Goal: Information Seeking & Learning: Check status

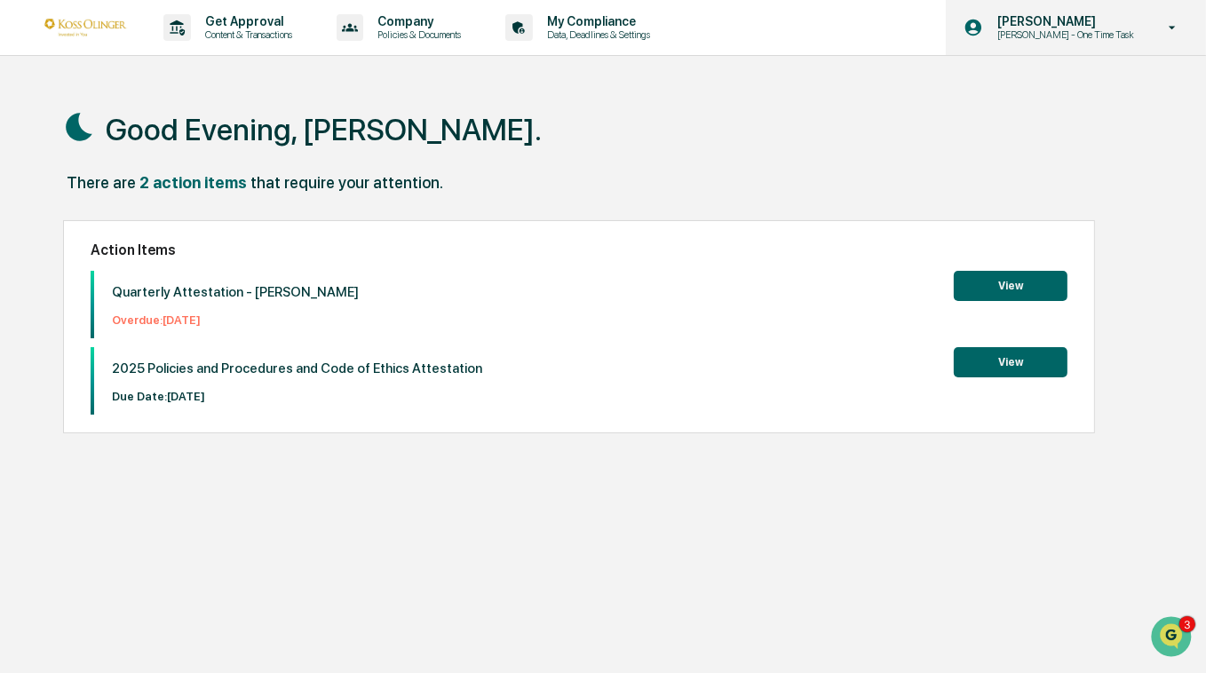
click at [1016, 30] on p "[PERSON_NAME] - One Time Task" at bounding box center [1063, 34] width 160 height 12
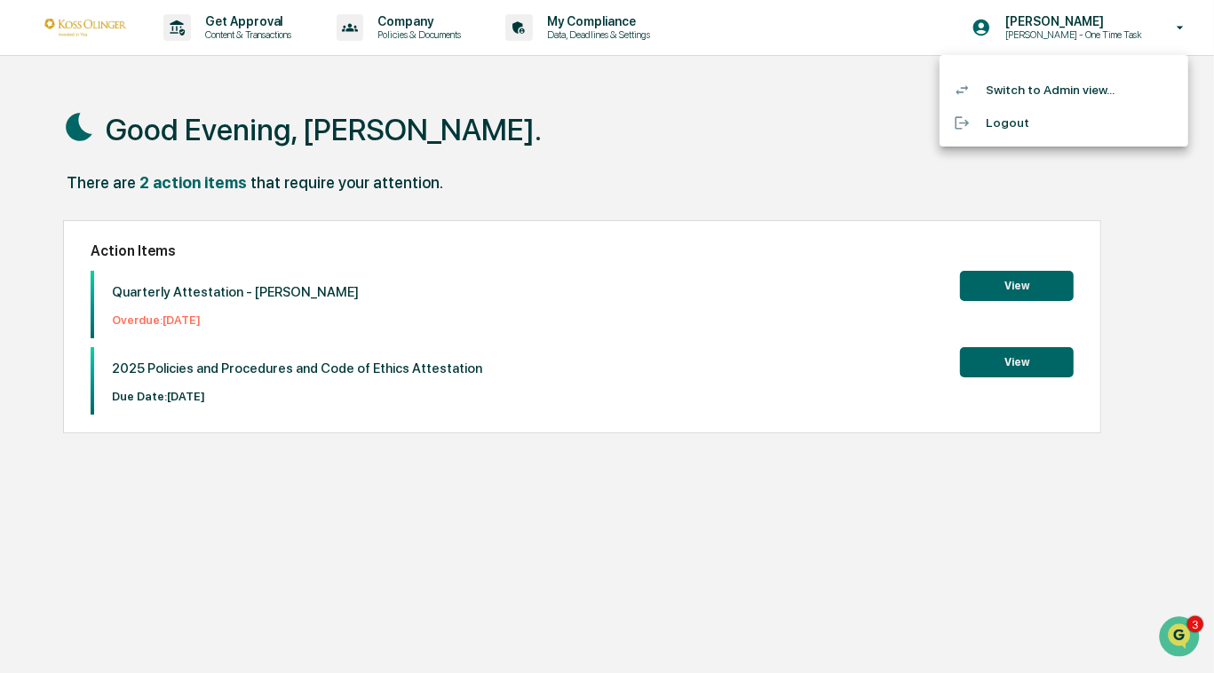
click at [1026, 82] on li "Switch to Admin view..." at bounding box center [1063, 90] width 249 height 33
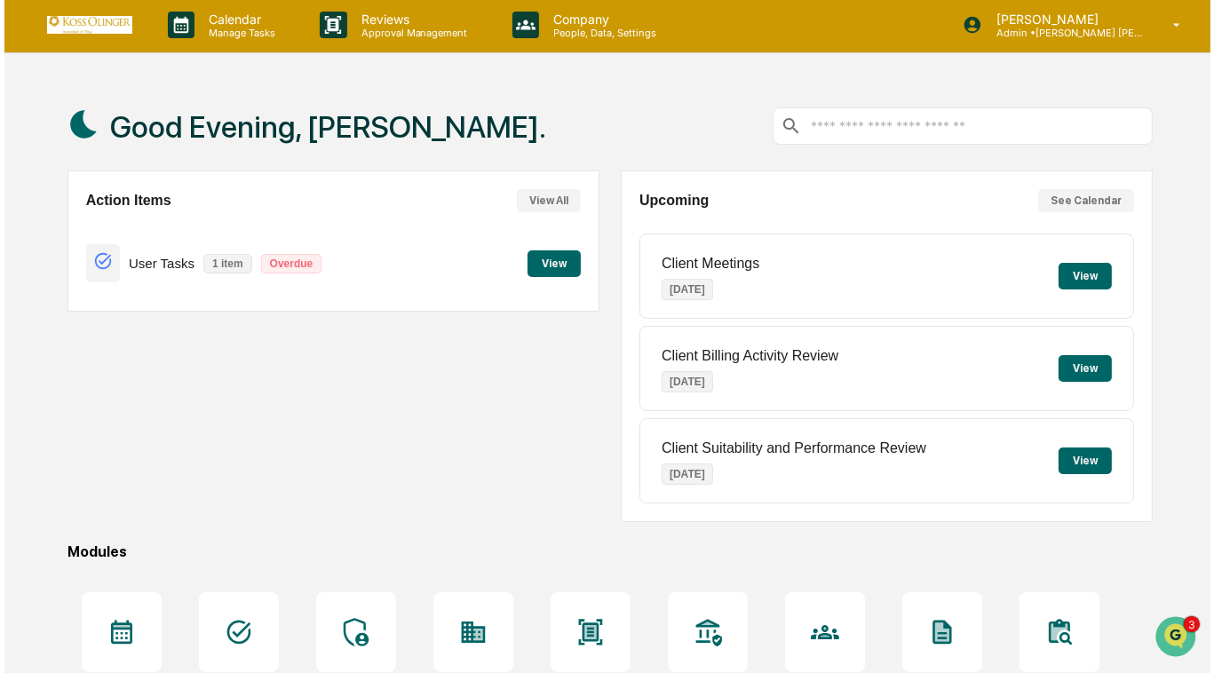
scroll to position [3, 0]
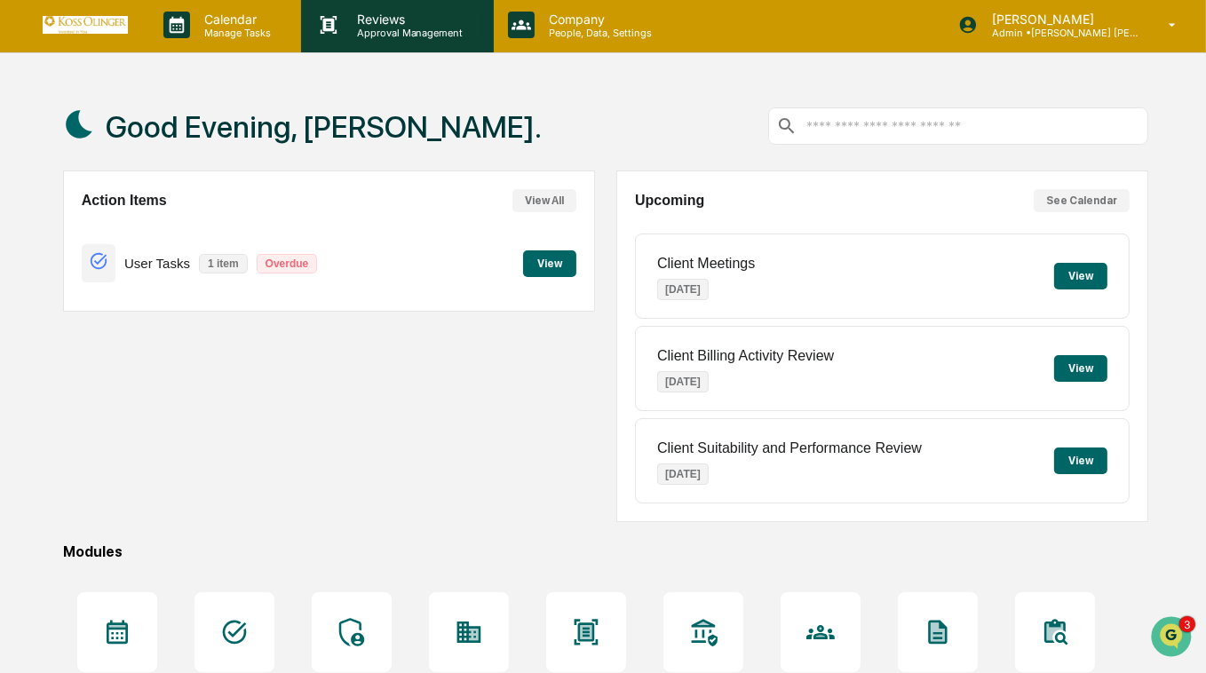
click at [375, 21] on p "Reviews" at bounding box center [408, 19] width 130 height 15
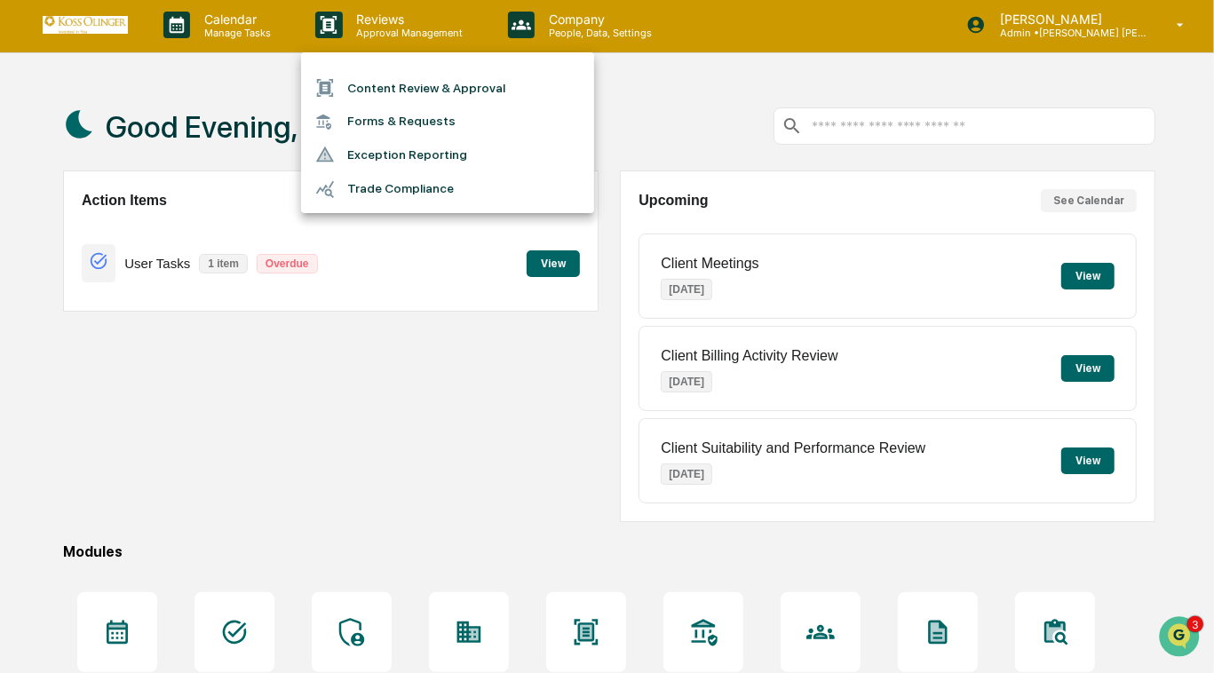
click at [391, 119] on li "Forms & Requests" at bounding box center [447, 121] width 293 height 33
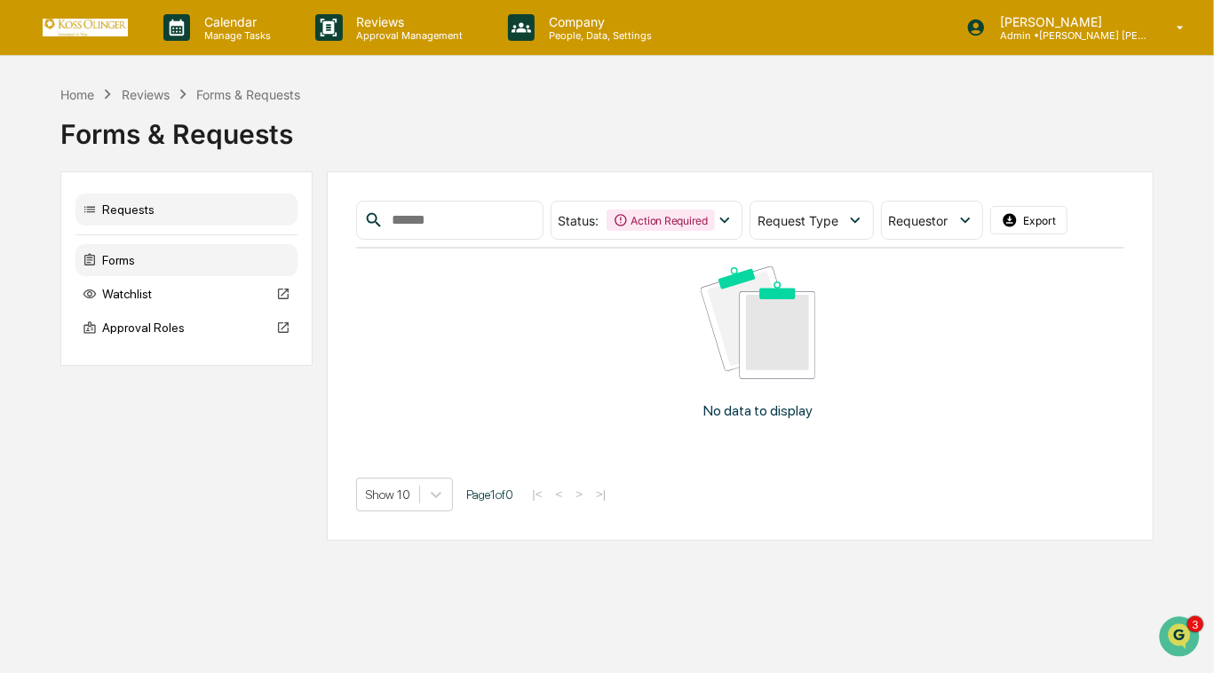
click at [136, 258] on div "Forms" at bounding box center [186, 260] width 222 height 32
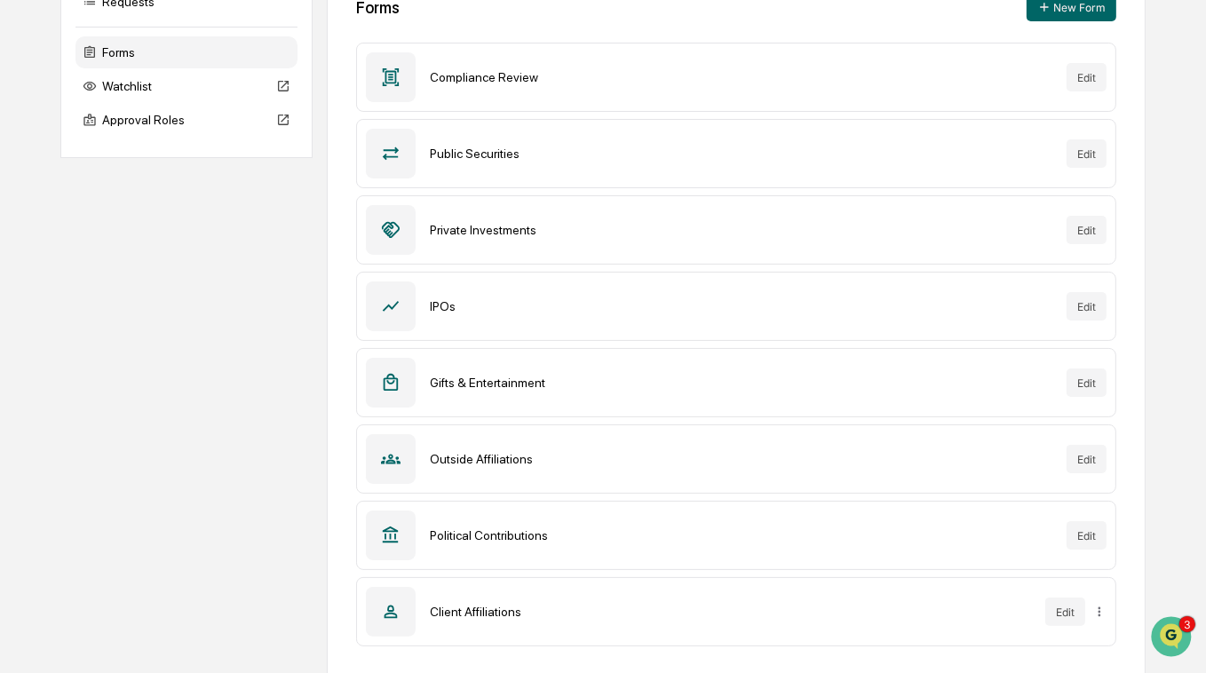
scroll to position [210, 0]
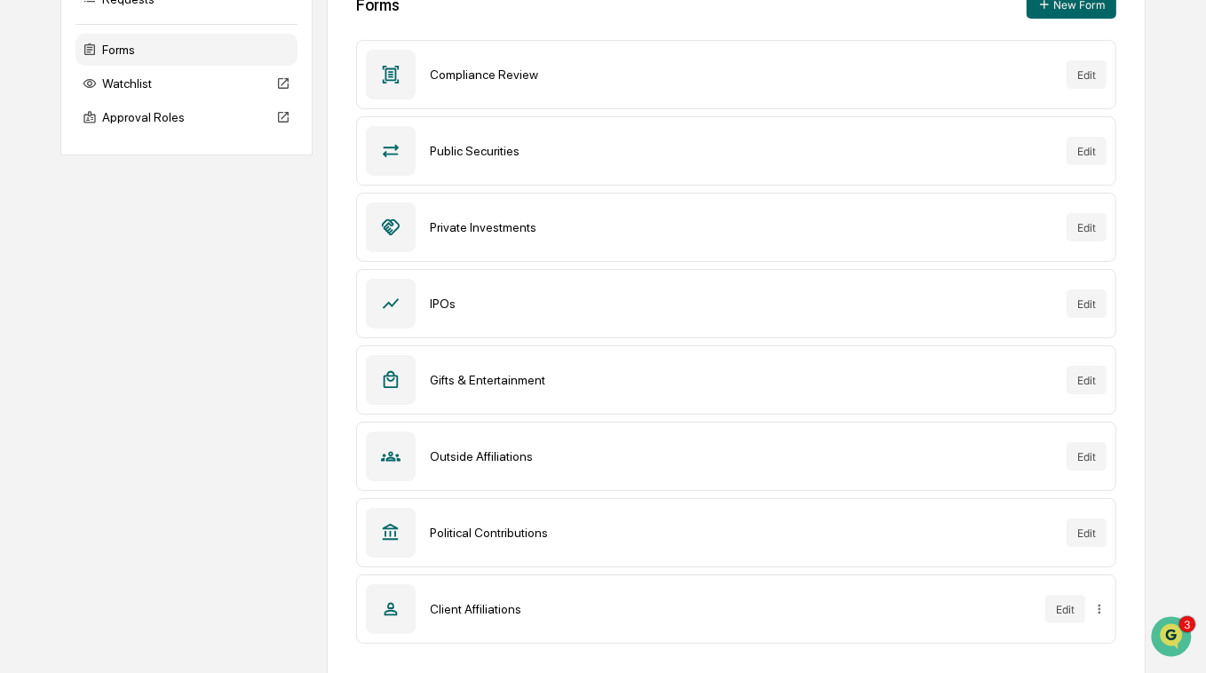
click at [948, 450] on div "Outside Affiliations" at bounding box center [741, 456] width 622 height 14
click at [1089, 454] on button "Edit" at bounding box center [1086, 456] width 40 height 28
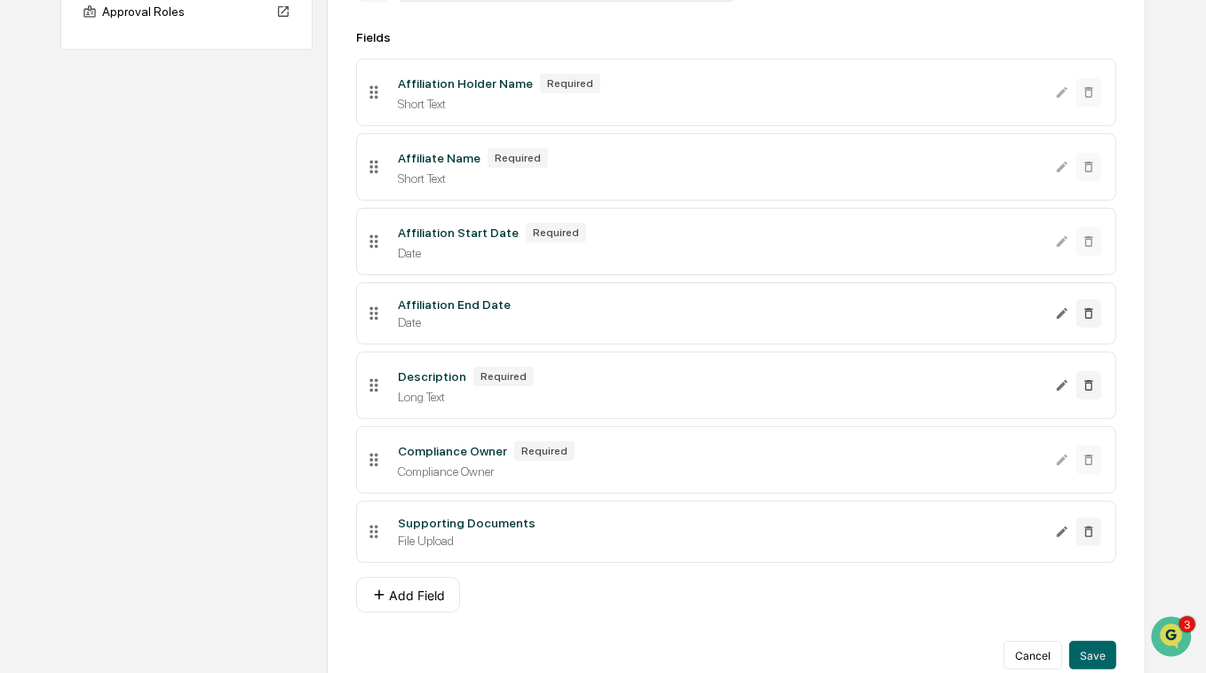
scroll to position [347, 0]
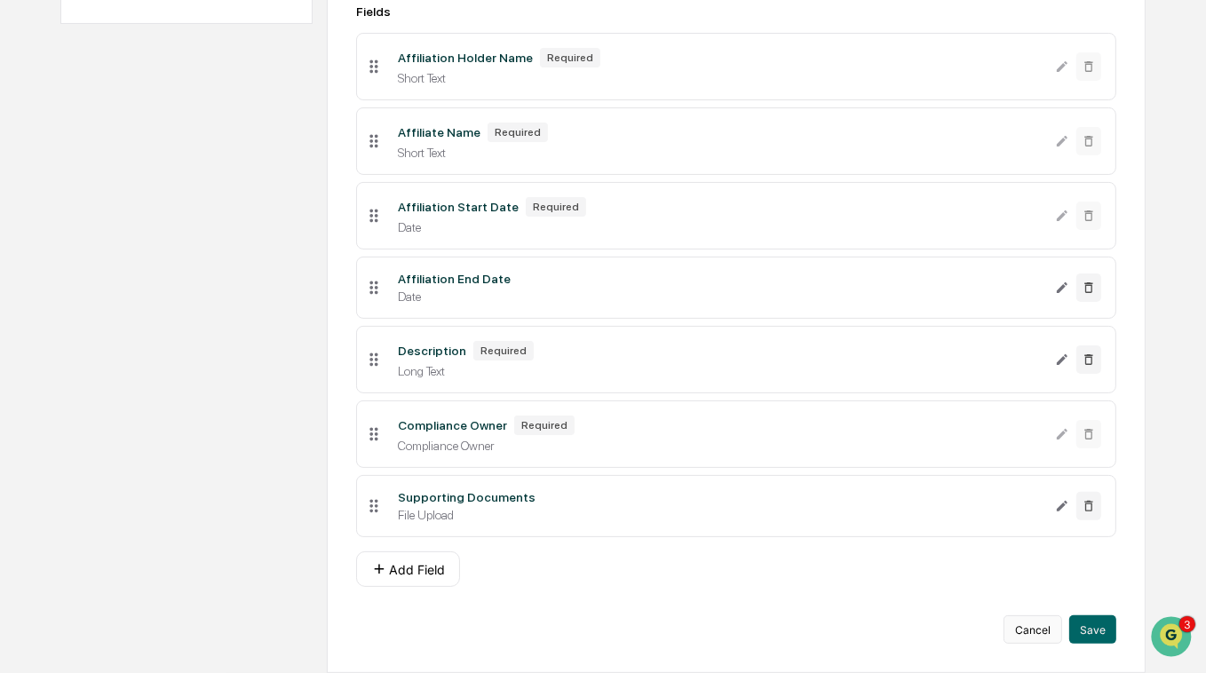
click at [1046, 635] on button "Cancel" at bounding box center [1032, 629] width 59 height 28
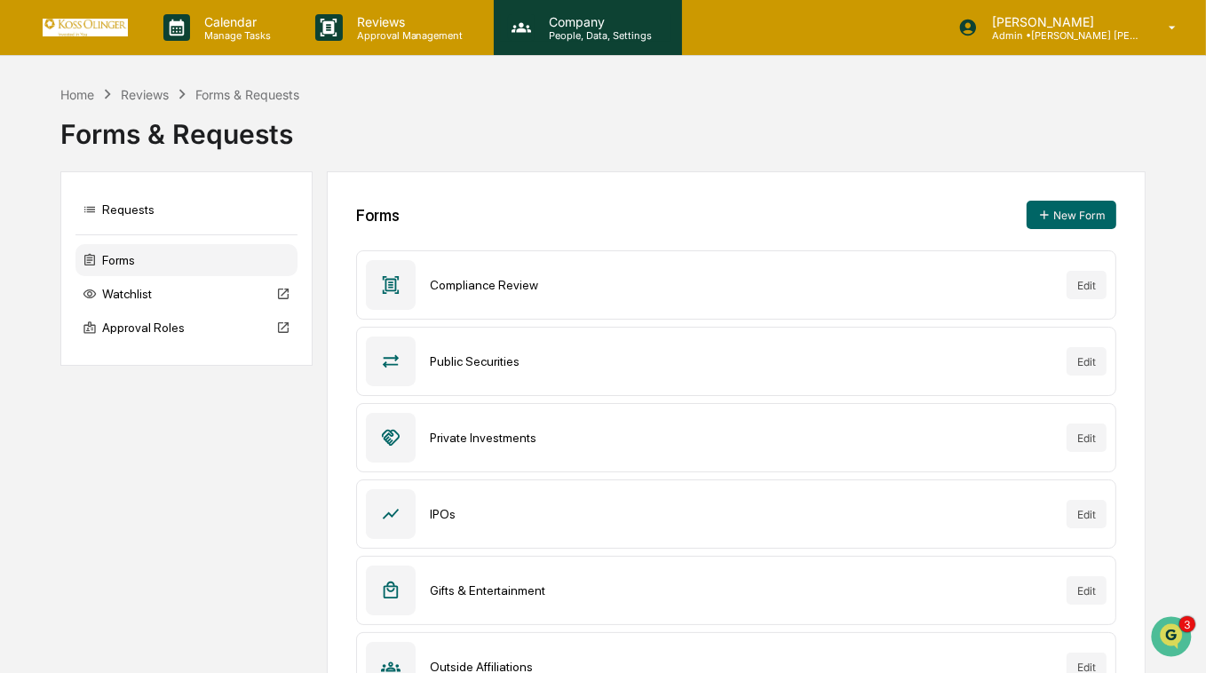
click at [567, 29] on p "People, Data, Settings" at bounding box center [598, 35] width 126 height 12
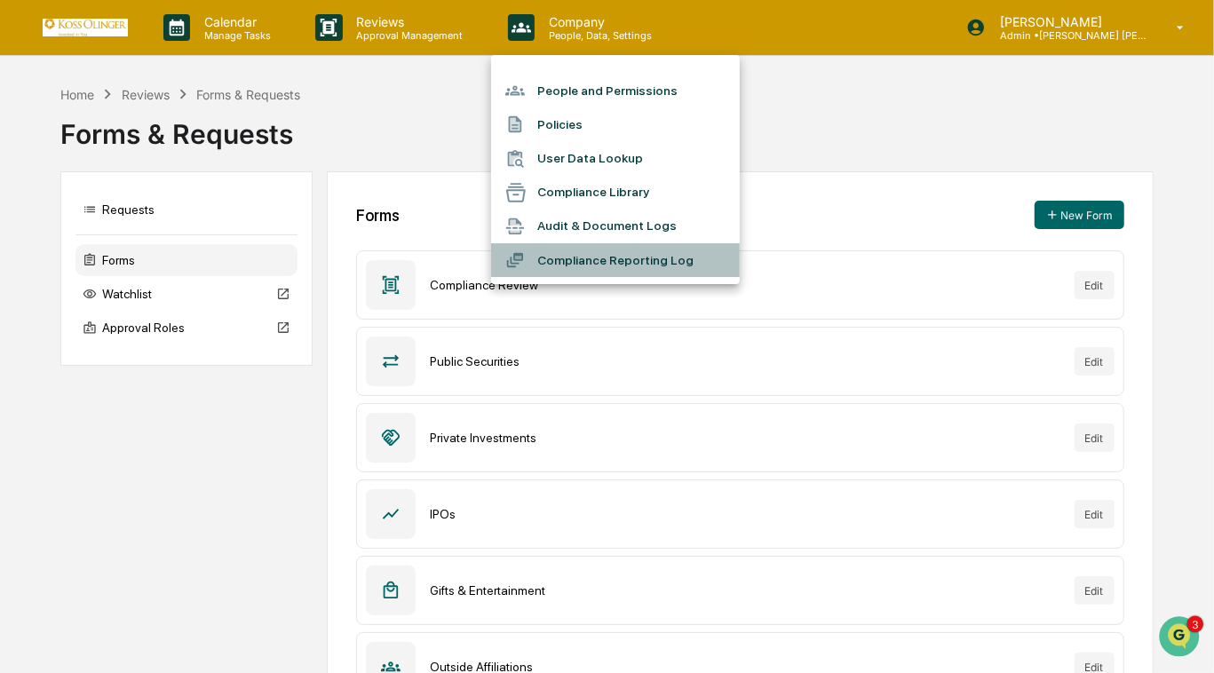
click at [612, 256] on li "Compliance Reporting Log" at bounding box center [615, 260] width 249 height 34
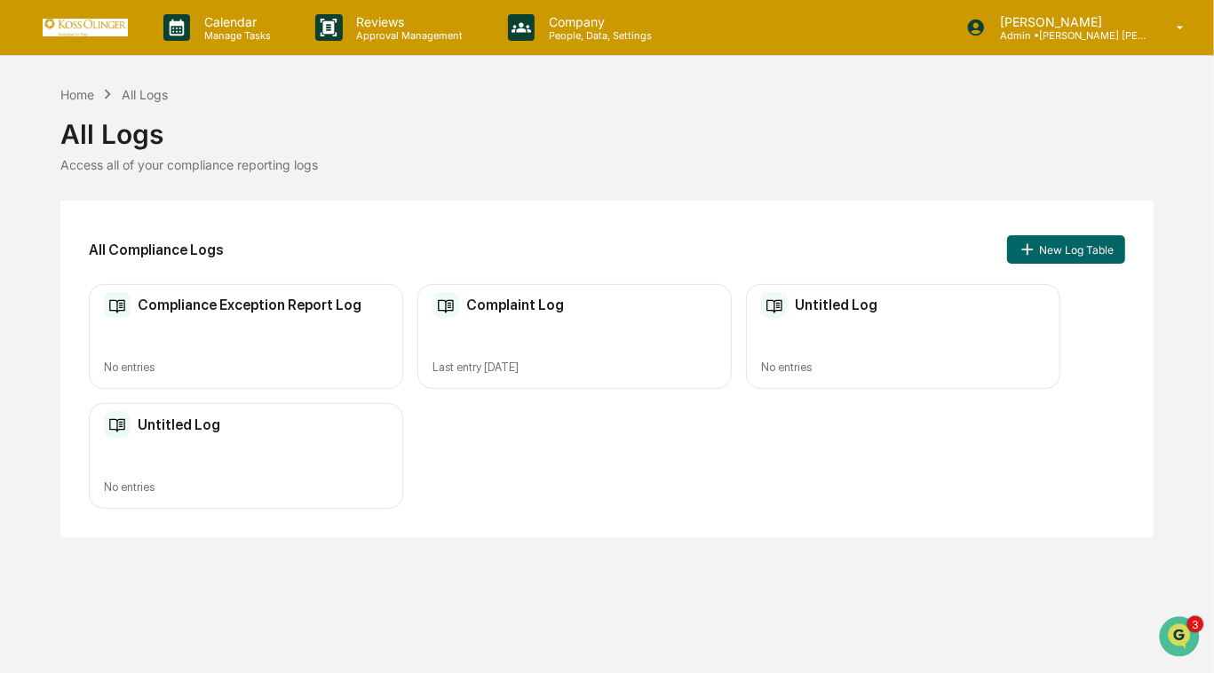
click at [534, 304] on h2 "Complaint Log" at bounding box center [515, 305] width 98 height 17
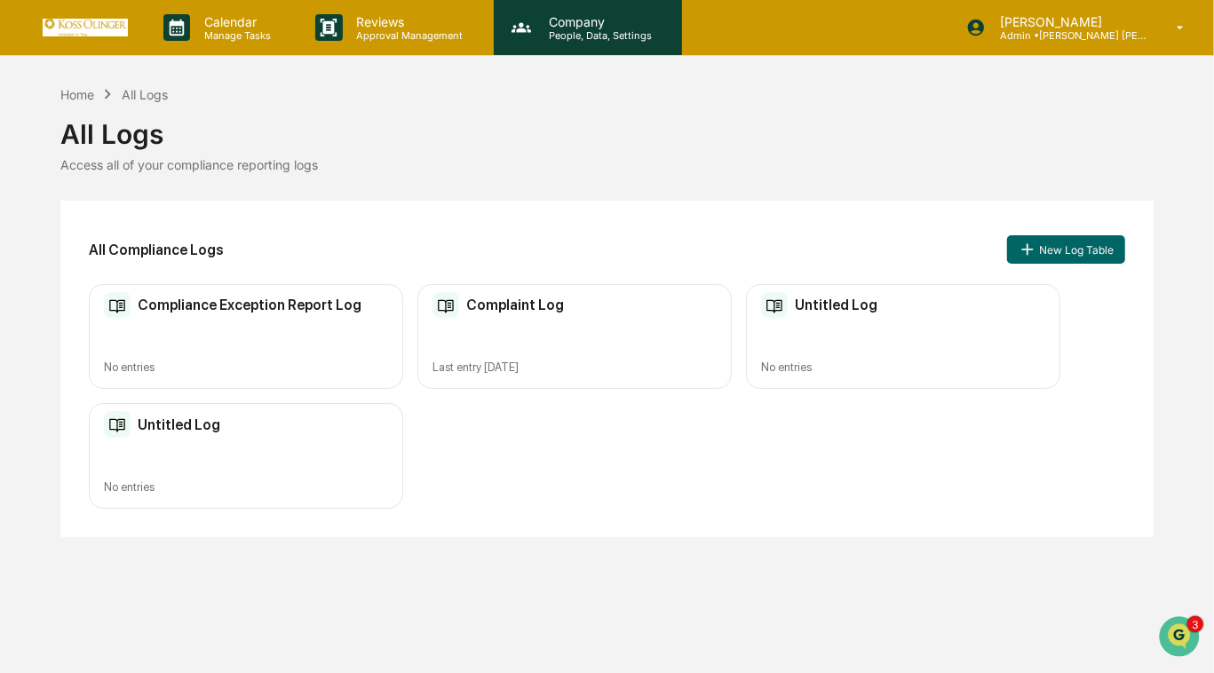
click at [591, 42] on div "Company People, Data, Settings" at bounding box center [588, 27] width 188 height 55
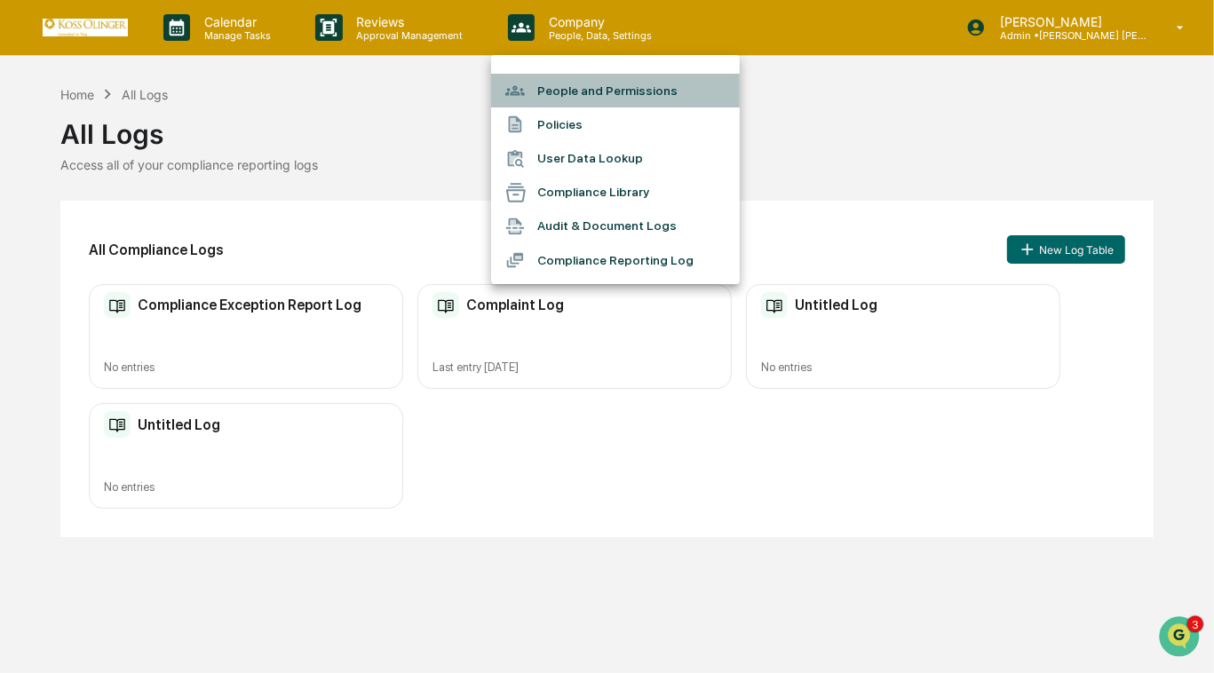
click at [590, 89] on li "People and Permissions" at bounding box center [615, 91] width 249 height 34
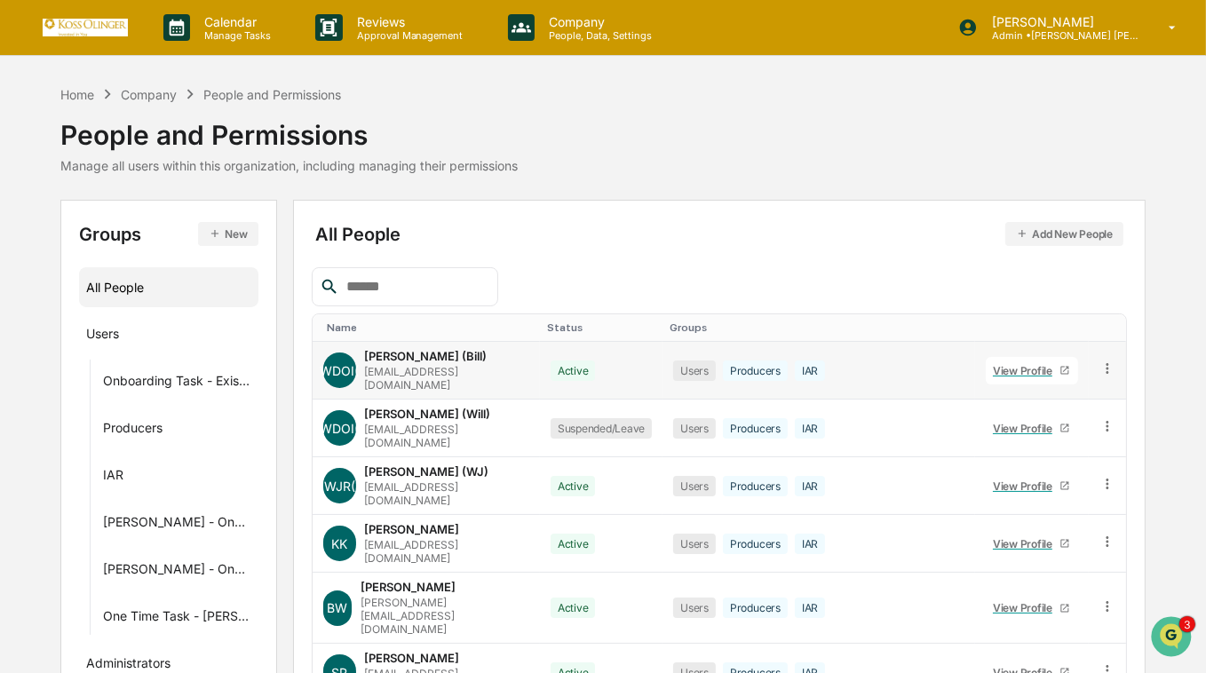
click at [1028, 365] on div "View Profile" at bounding box center [1026, 370] width 67 height 13
click at [1012, 422] on div "View Profile" at bounding box center [1026, 428] width 67 height 13
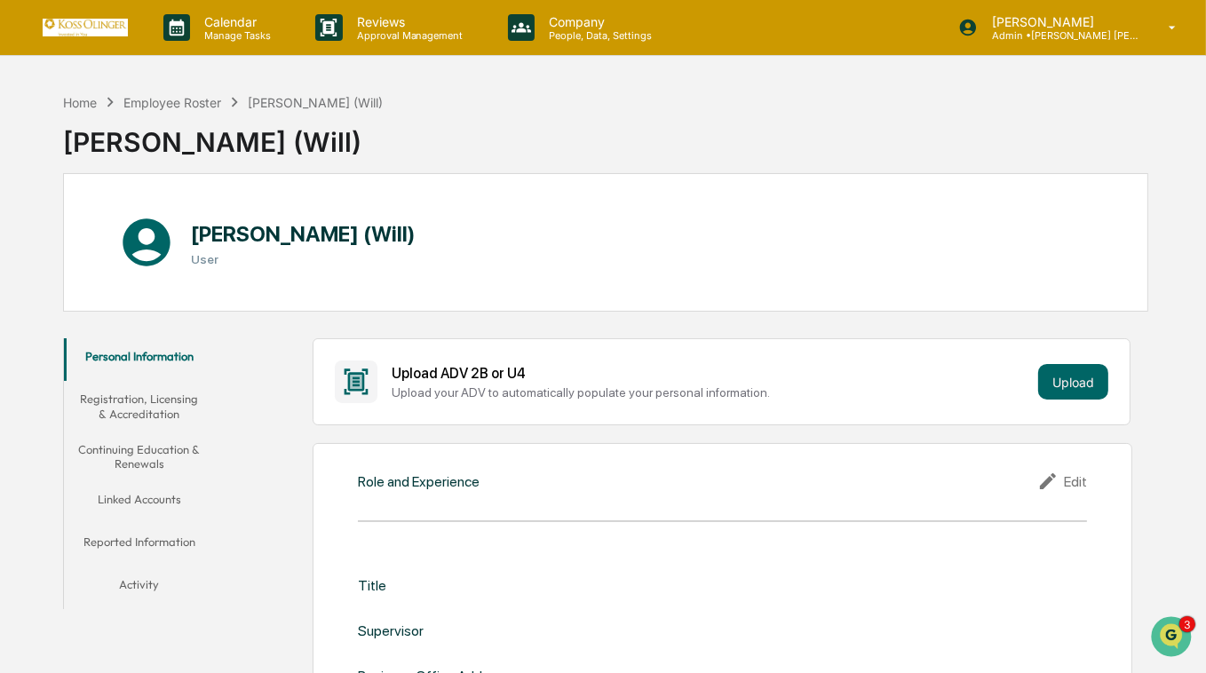
click at [166, 543] on button "Reported Information" at bounding box center [139, 545] width 151 height 43
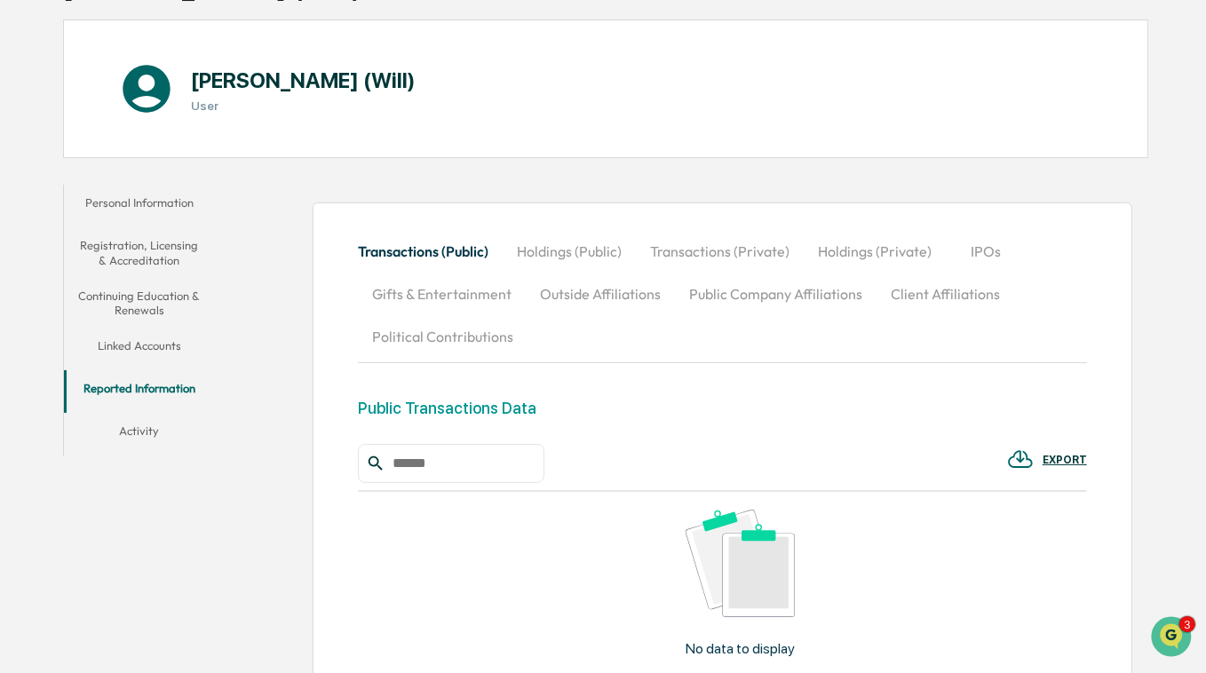
scroll to position [158, 0]
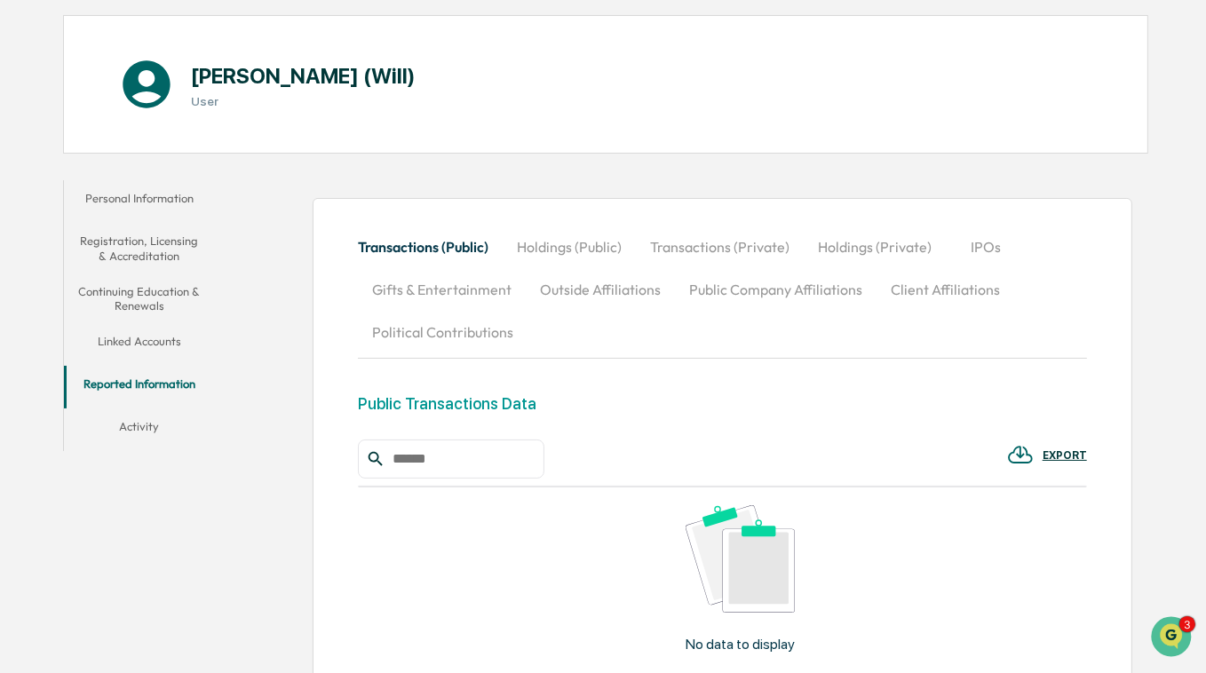
click at [609, 293] on button "Outside Affiliations" at bounding box center [600, 289] width 149 height 43
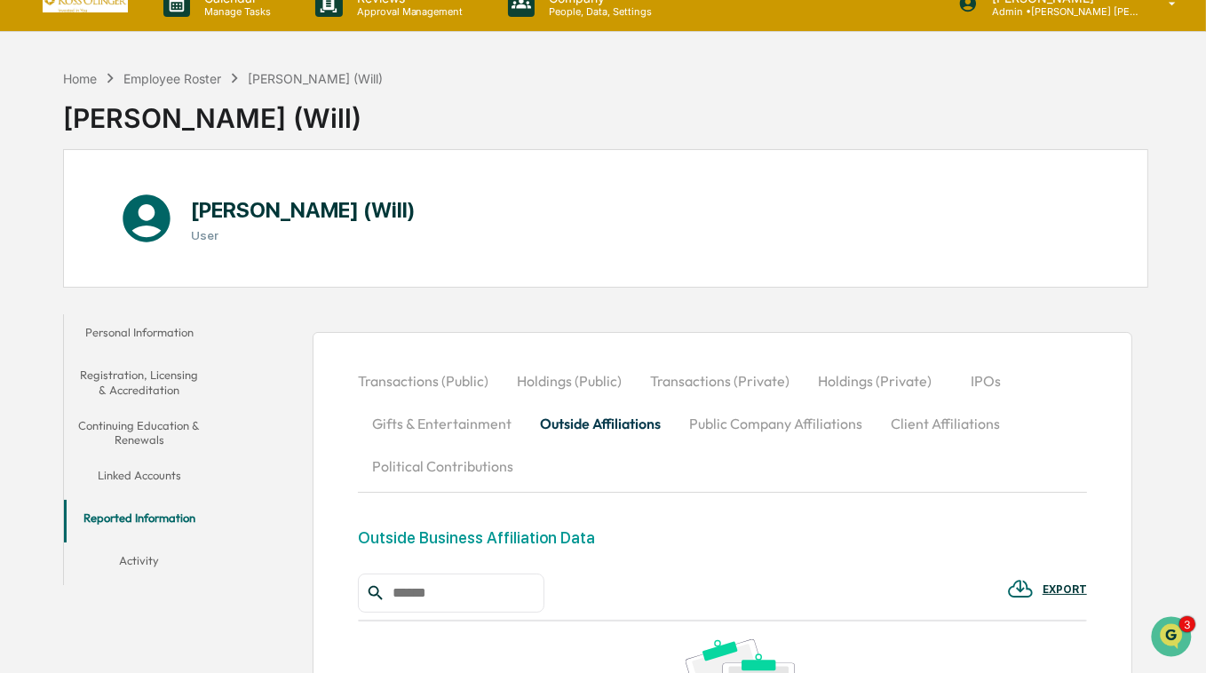
scroll to position [0, 0]
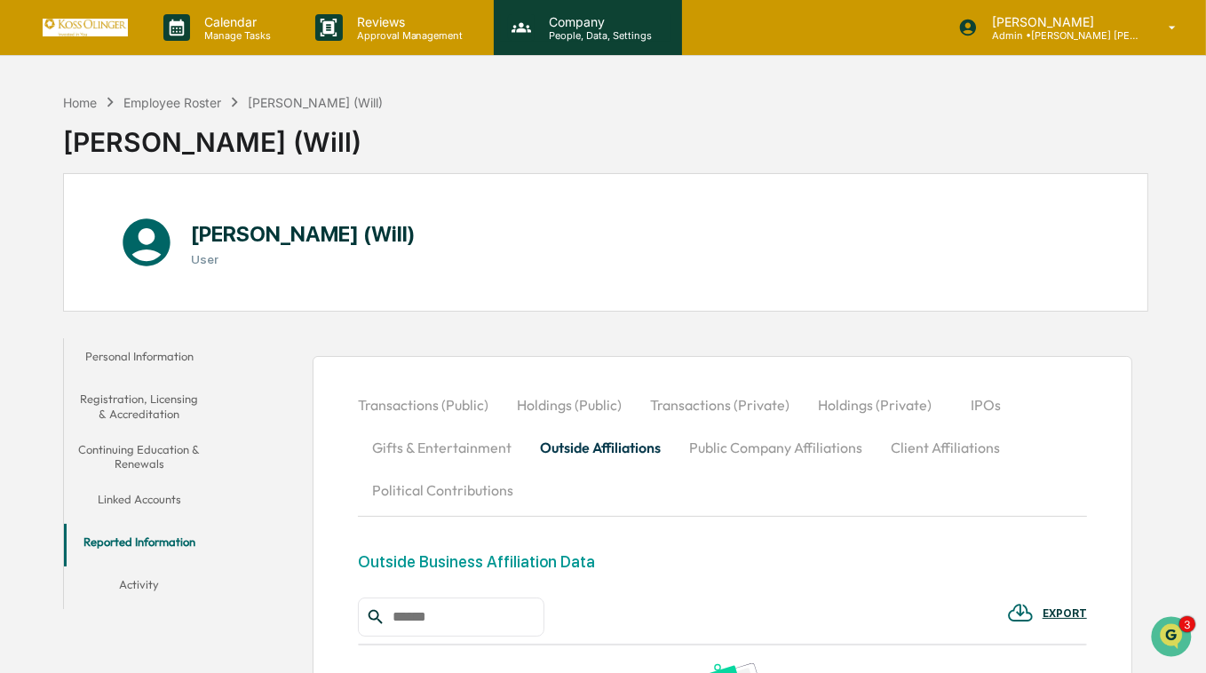
click at [576, 29] on p "People, Data, Settings" at bounding box center [598, 35] width 126 height 12
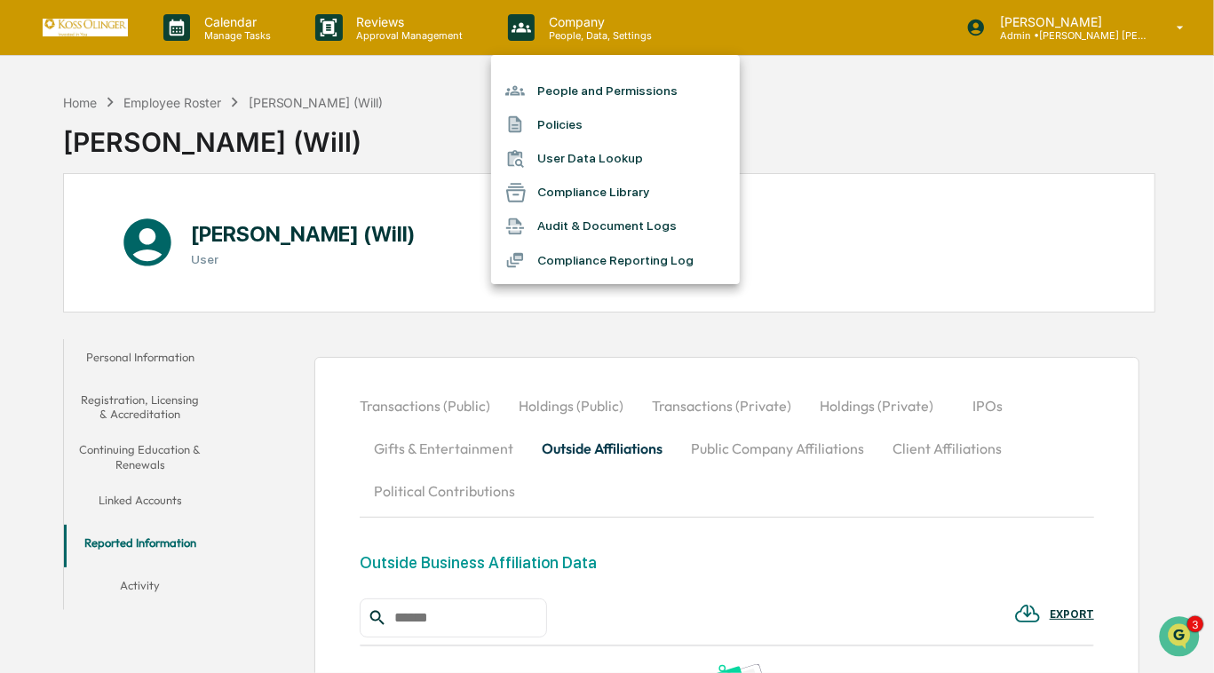
click at [148, 590] on div at bounding box center [607, 336] width 1214 height 673
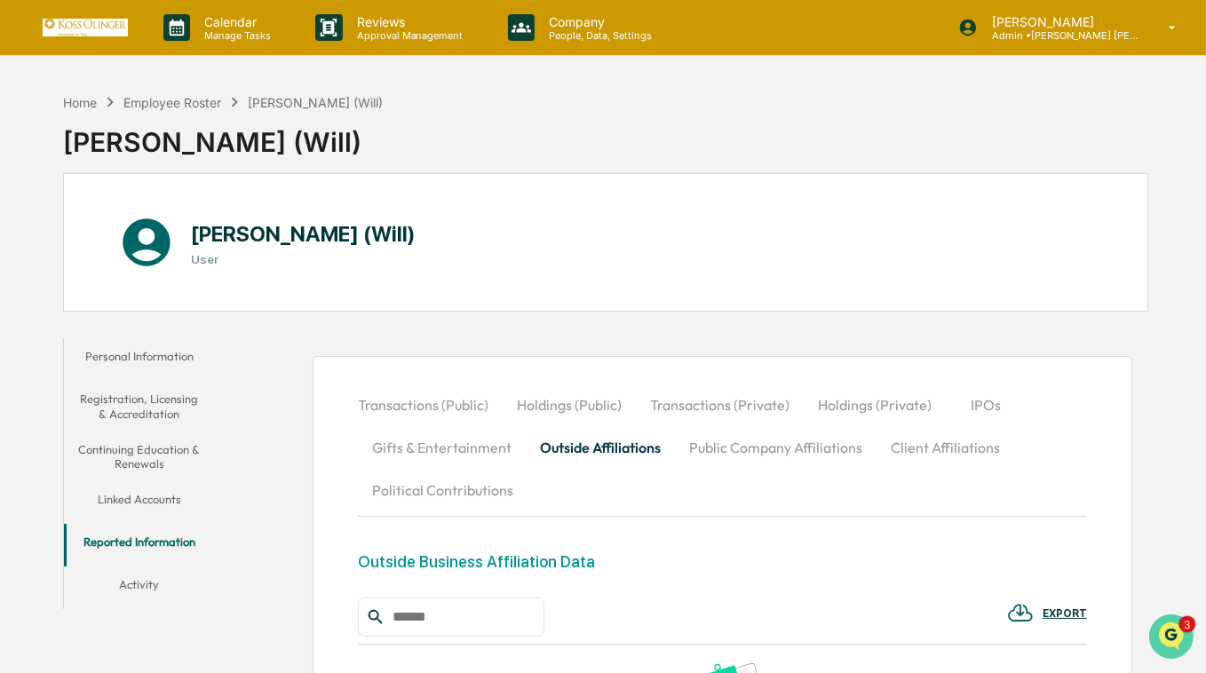
click at [1159, 649] on icon "Open customer support" at bounding box center [1170, 658] width 44 height 44
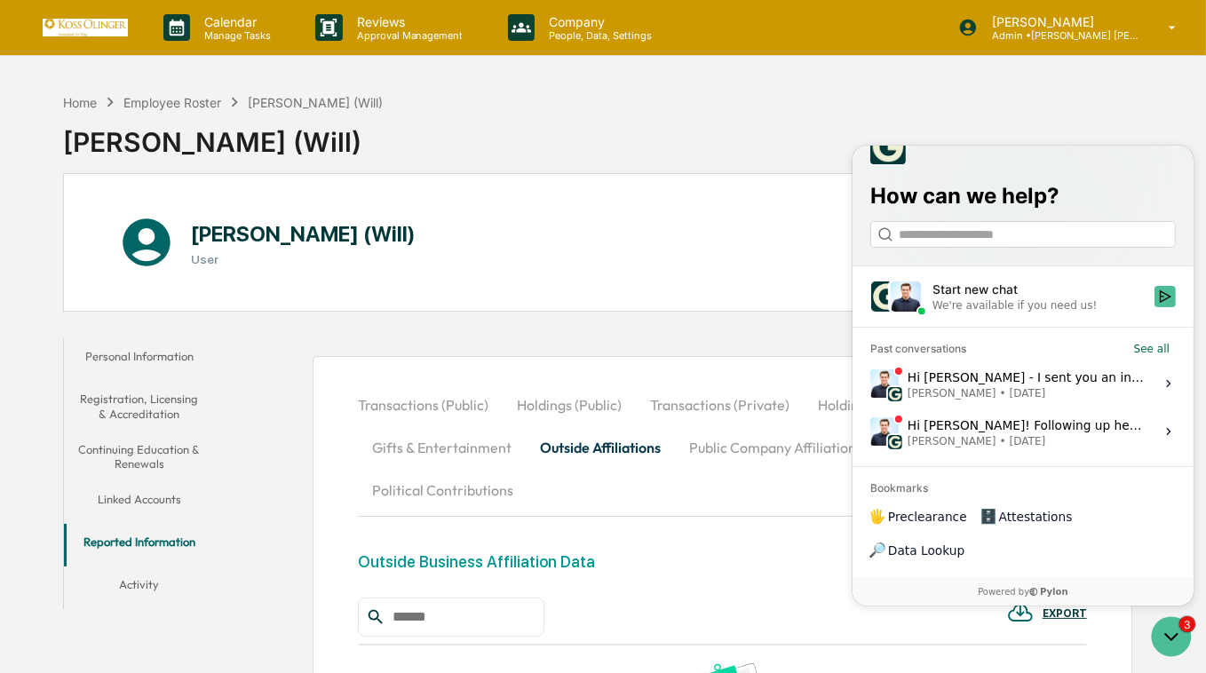
click at [1005, 298] on div "Start new chat" at bounding box center [1036, 290] width 211 height 18
click at [1153, 307] on button "Start new chat We're available if you need us!" at bounding box center [1163, 296] width 21 height 21
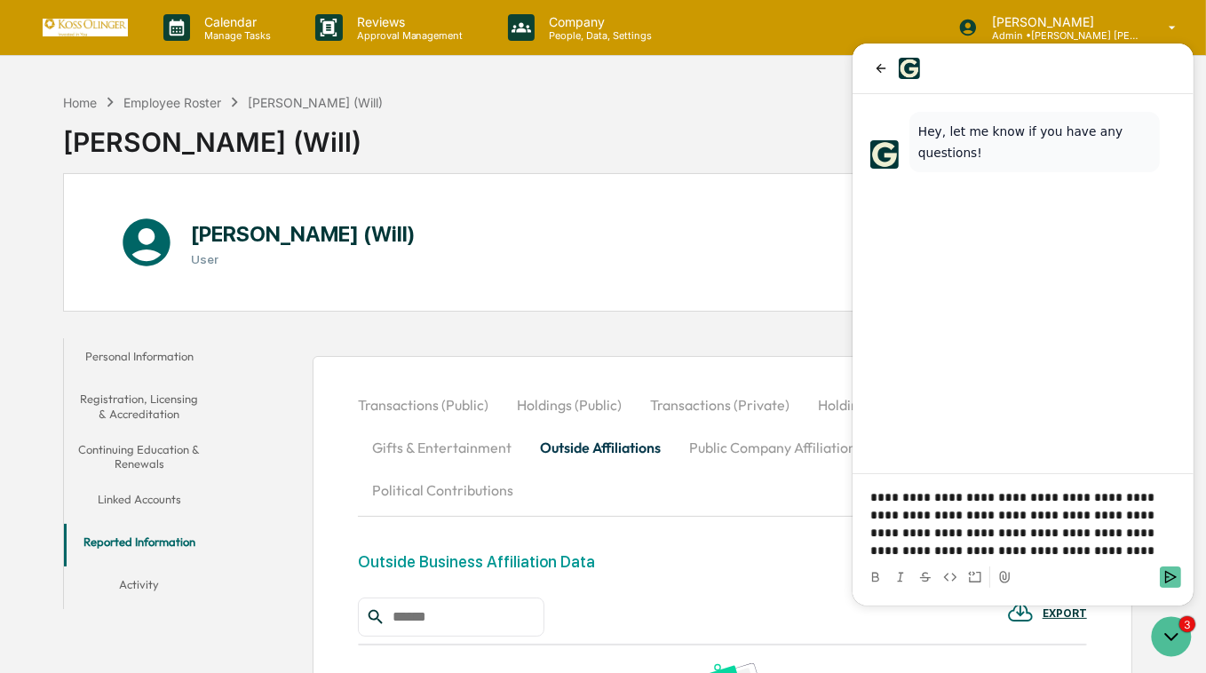
click at [1159, 580] on button "Send" at bounding box center [1169, 576] width 21 height 21
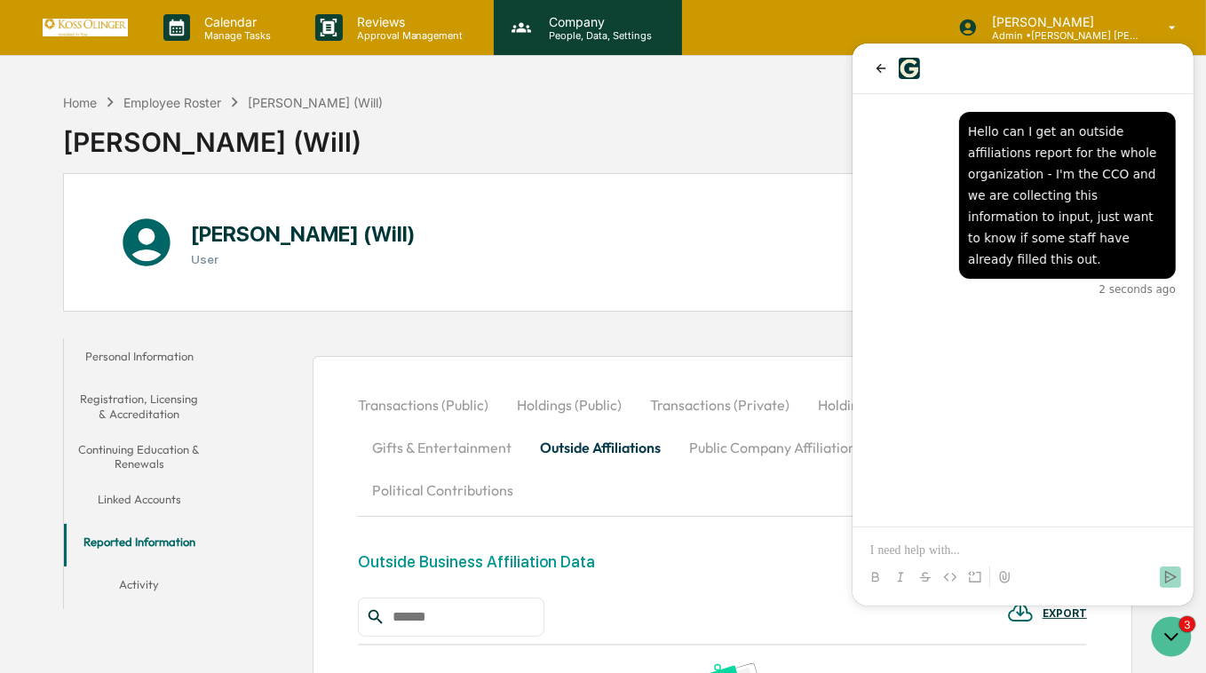
click at [596, 31] on p "People, Data, Settings" at bounding box center [598, 35] width 126 height 12
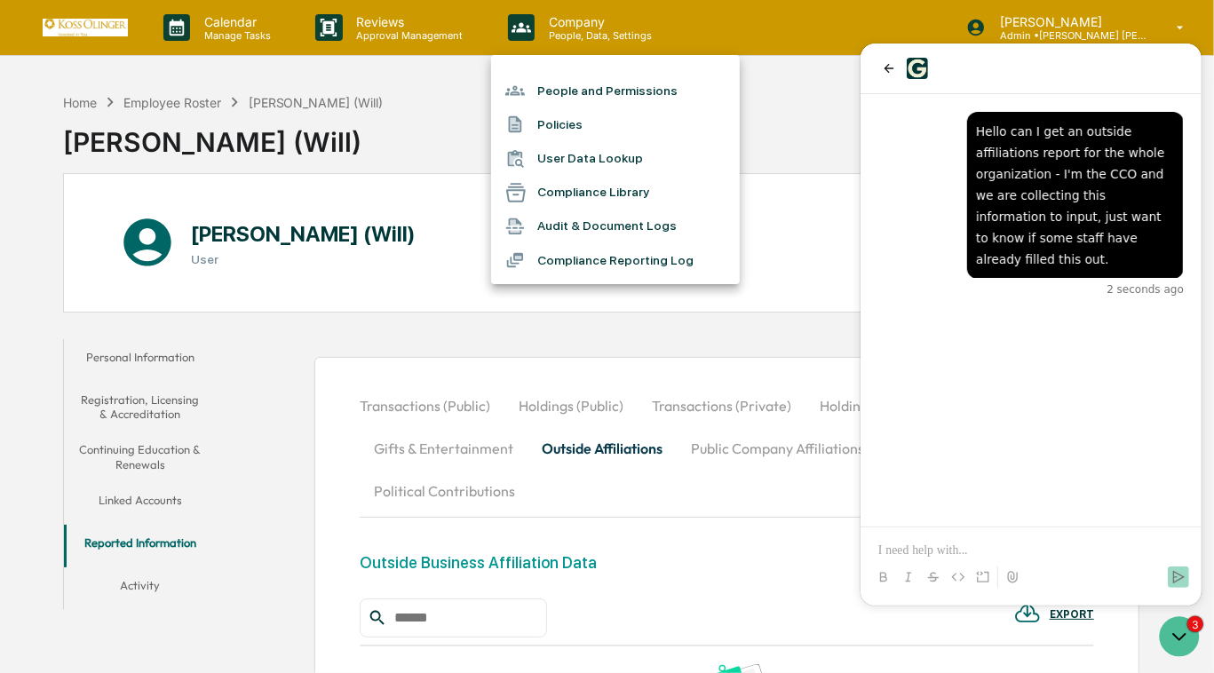
click at [595, 232] on li "Audit & Document Logs" at bounding box center [615, 227] width 249 height 34
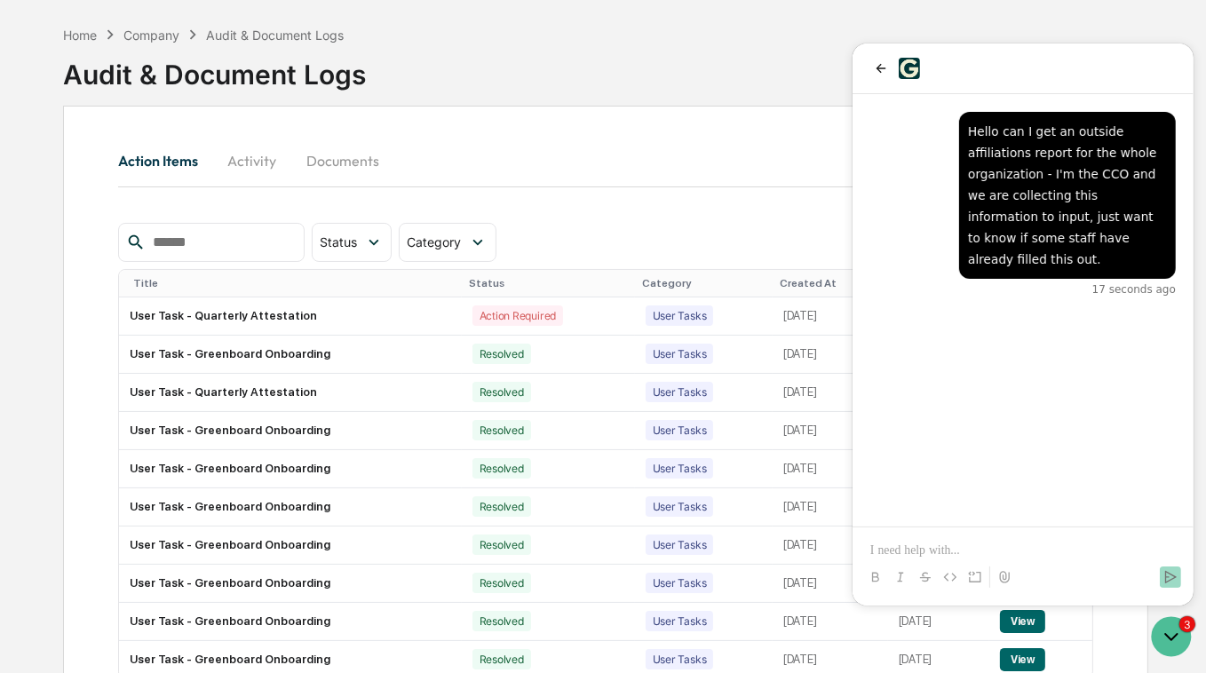
scroll to position [67, 0]
click at [359, 155] on button "Documents" at bounding box center [342, 160] width 101 height 43
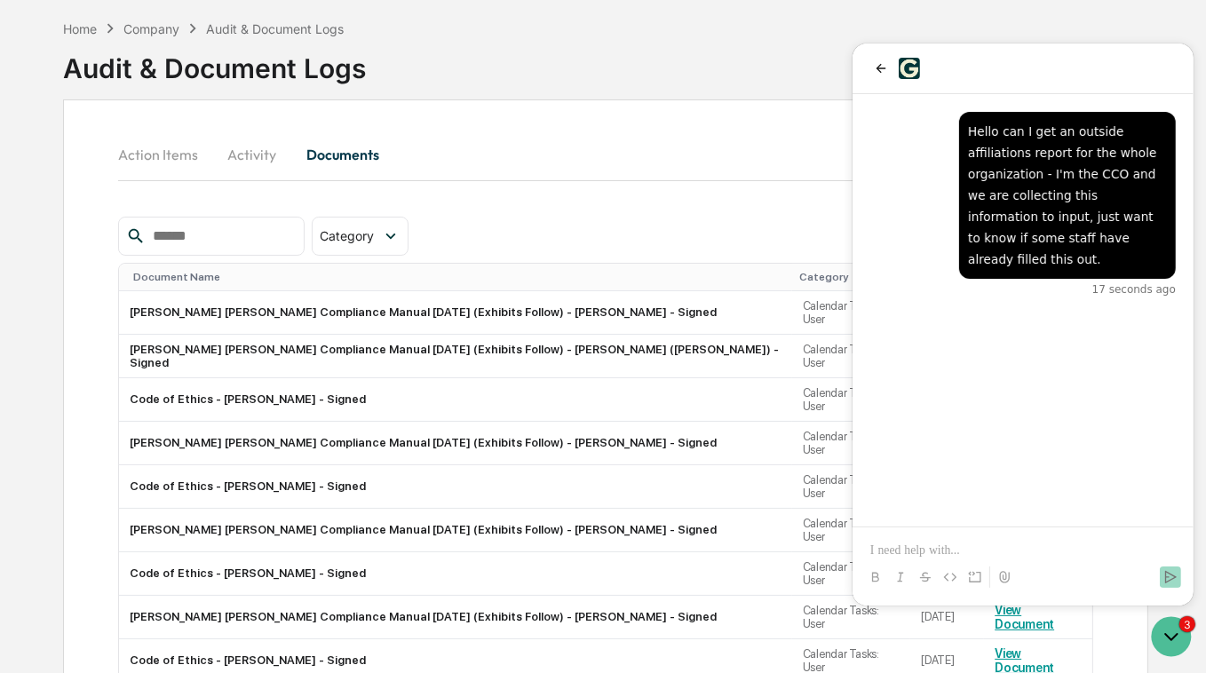
scroll to position [83, 0]
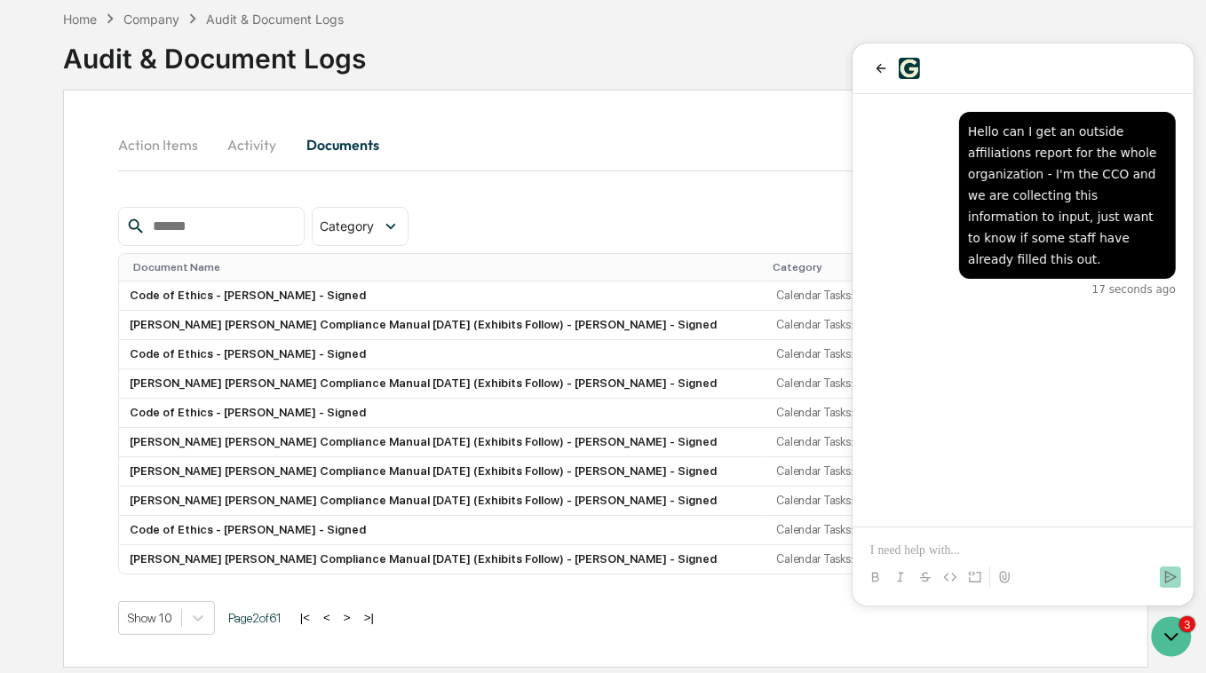
click at [323, 615] on div "|< < > >|" at bounding box center [337, 617] width 84 height 15
click at [259, 146] on button "Activity" at bounding box center [252, 144] width 80 height 43
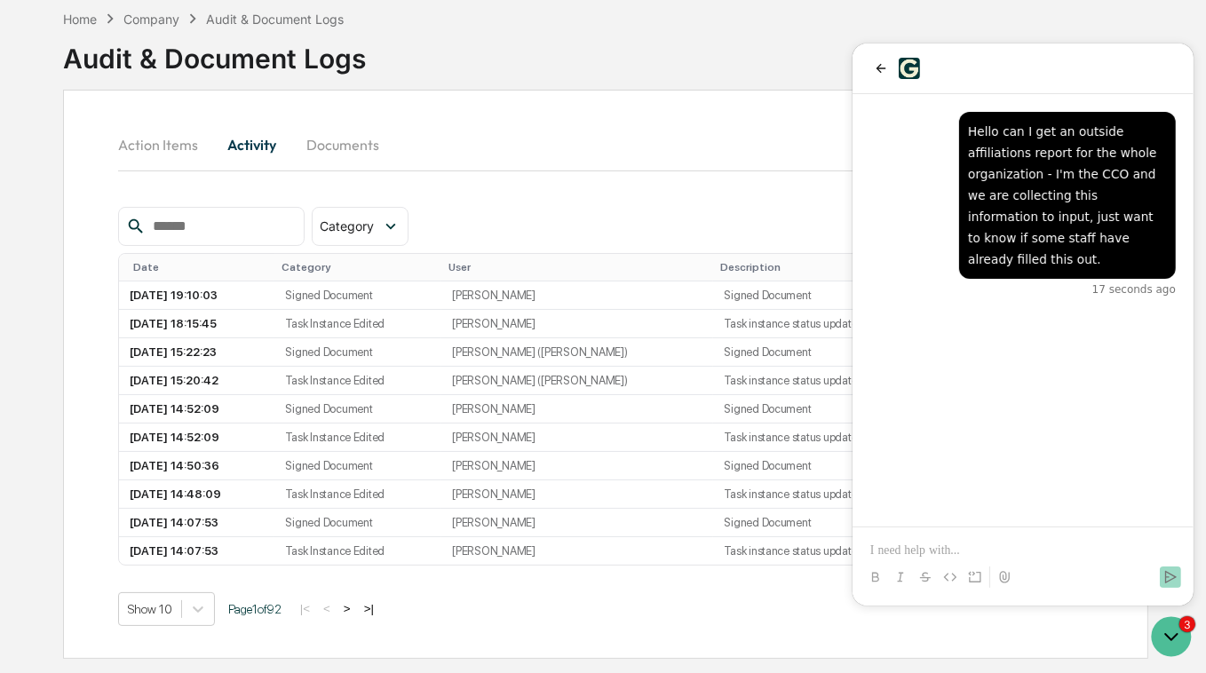
click at [164, 137] on button "Action Items" at bounding box center [165, 144] width 94 height 43
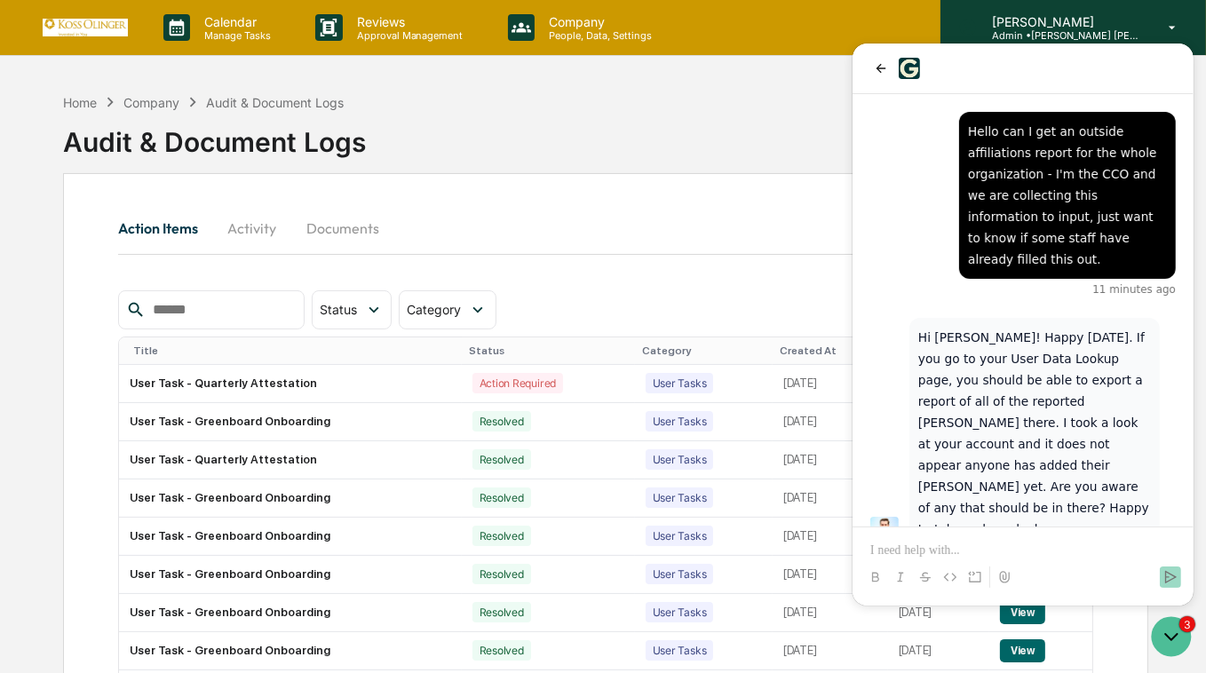
click at [1002, 22] on p "[PERSON_NAME]" at bounding box center [1060, 21] width 165 height 15
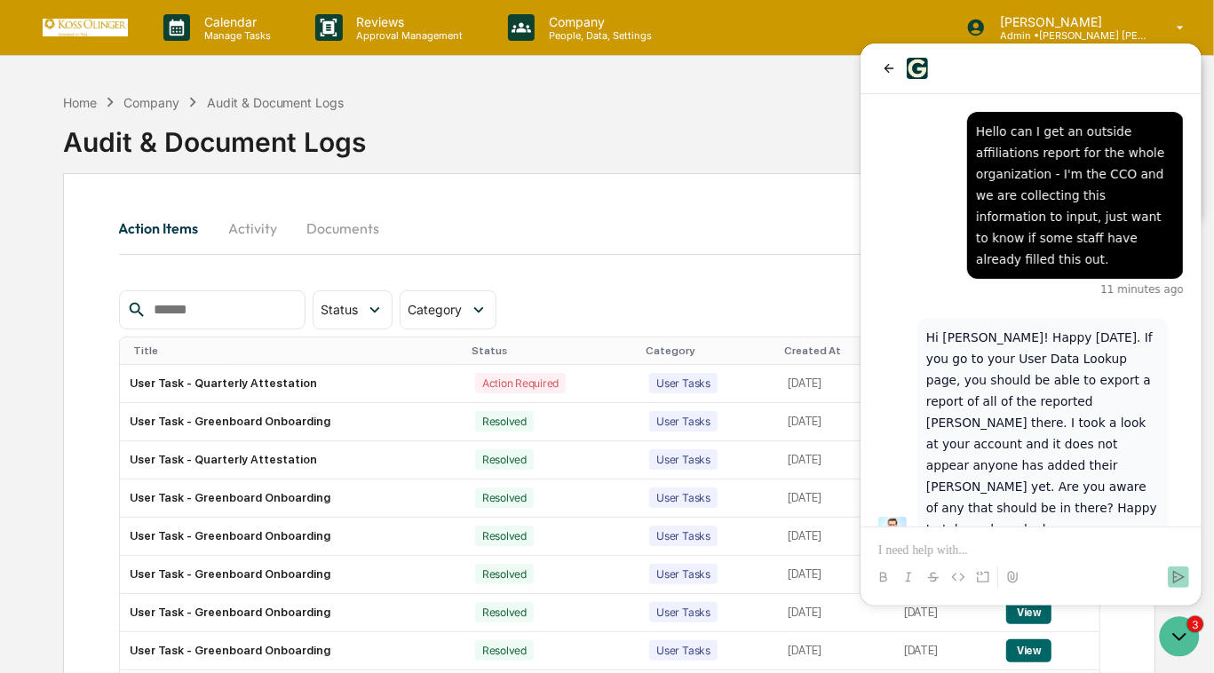
click at [985, 547] on p at bounding box center [1029, 551] width 305 height 18
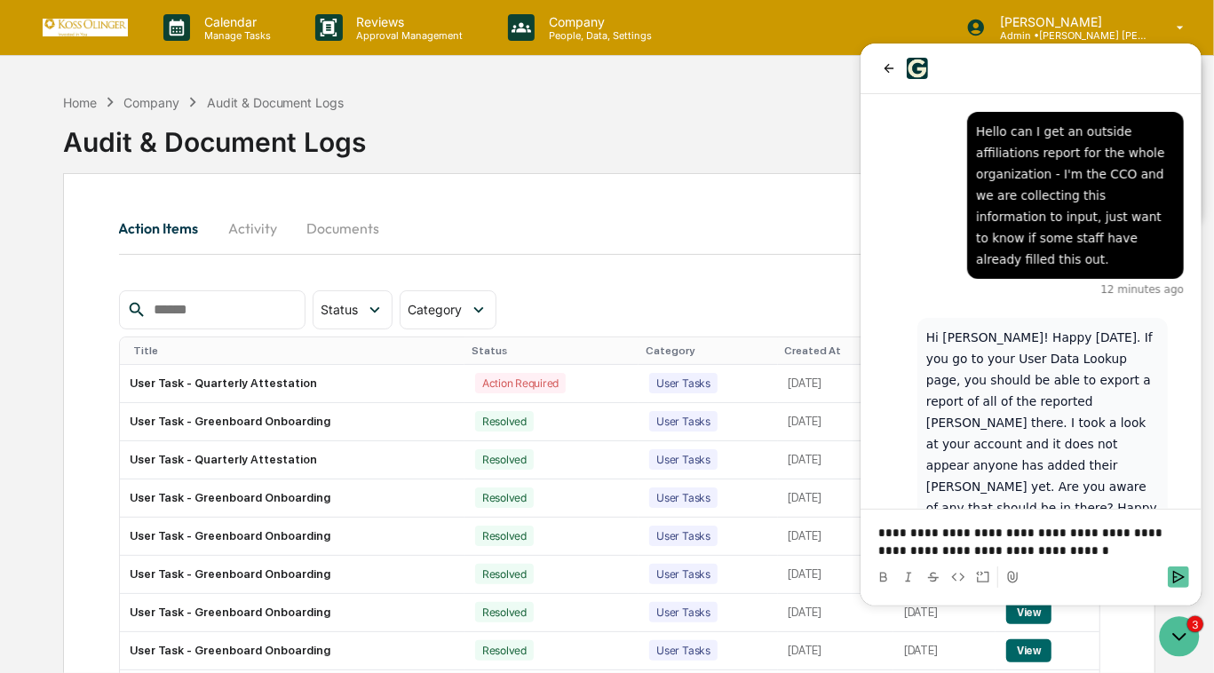
click at [1176, 581] on icon "Send" at bounding box center [1177, 577] width 14 height 14
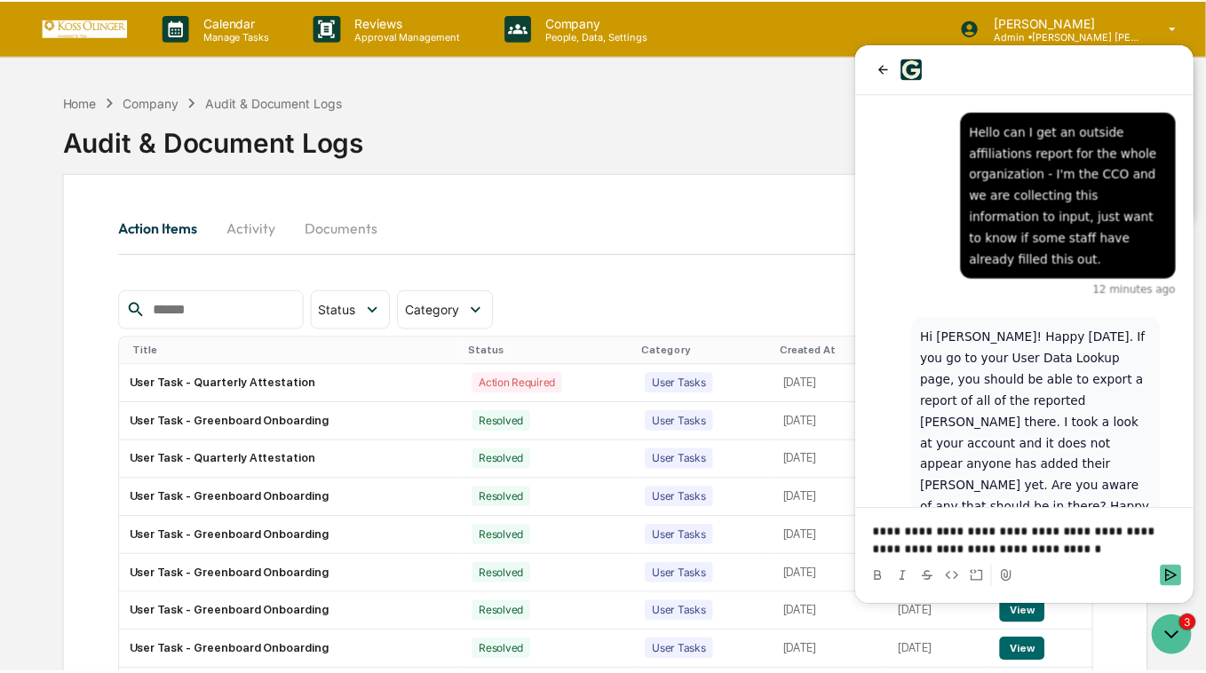
scroll to position [120, 0]
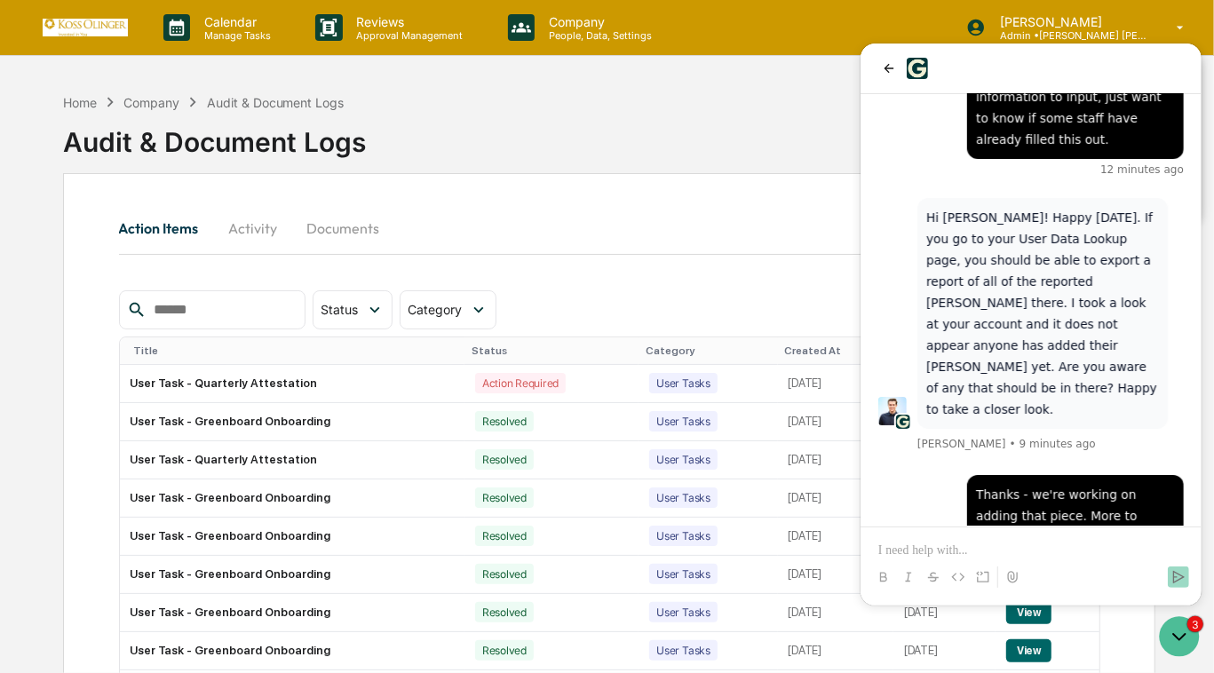
click at [458, 158] on div at bounding box center [607, 336] width 1214 height 673
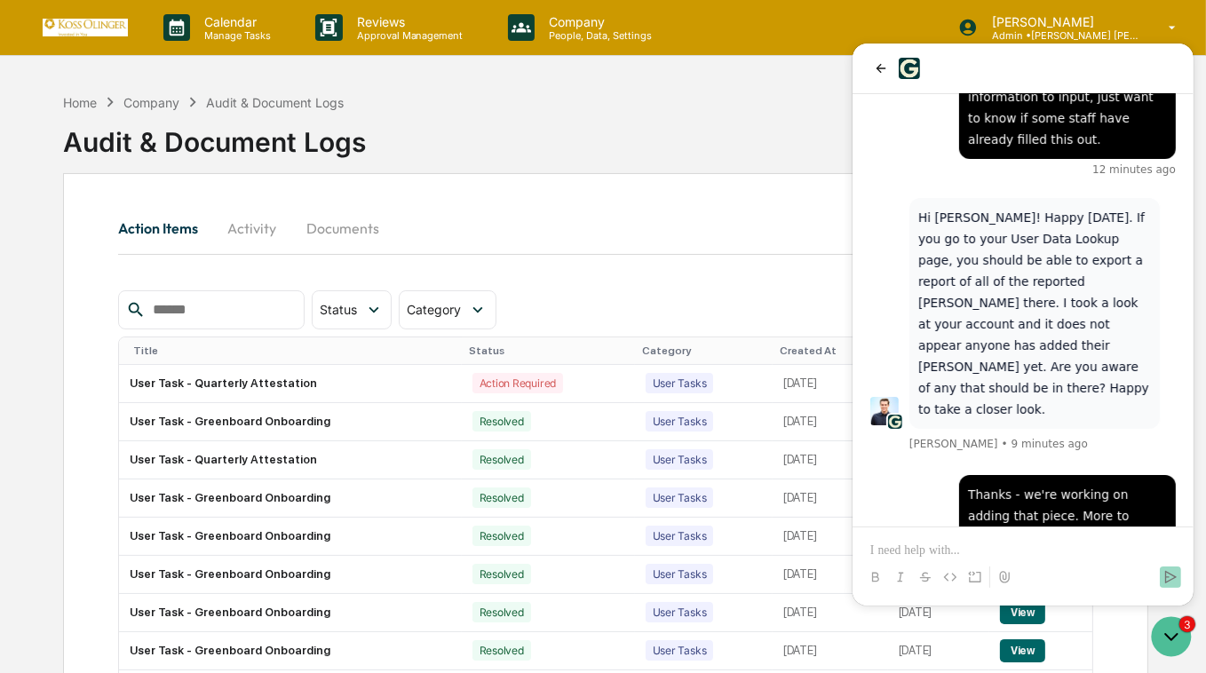
click at [697, 198] on div "Action Items Activity Documents Status Select/Deselect All Action Required Reso…" at bounding box center [605, 506] width 1085 height 667
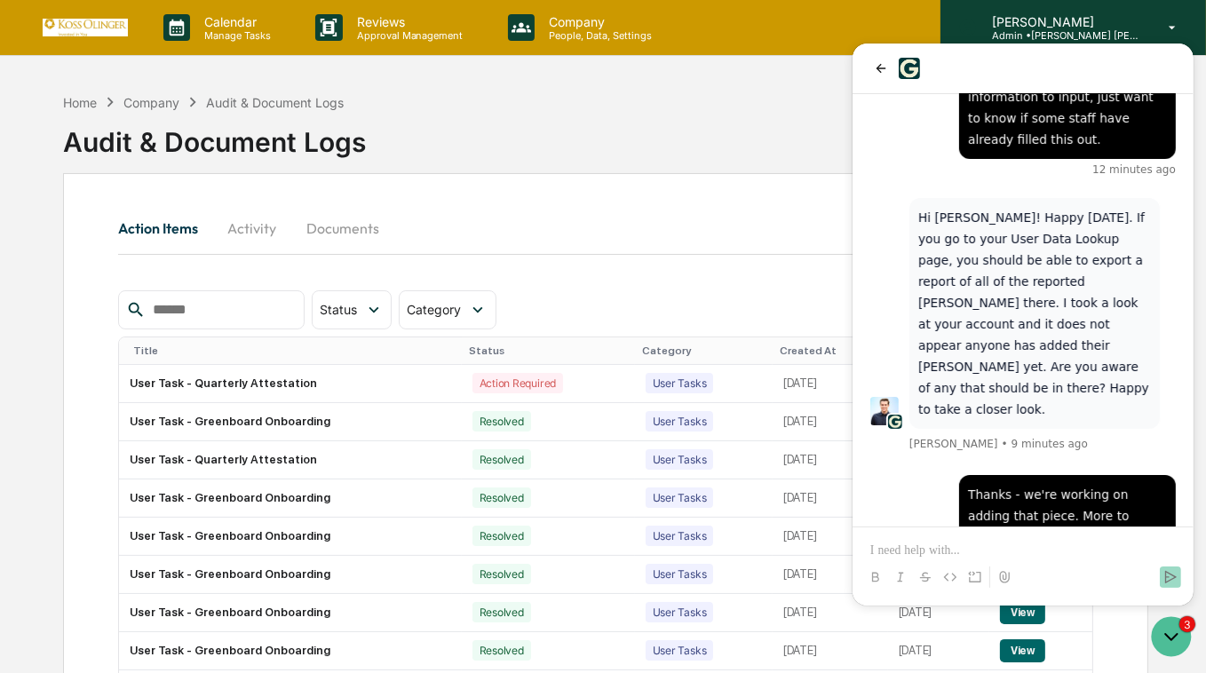
click at [1018, 24] on p "[PERSON_NAME]" at bounding box center [1060, 21] width 165 height 15
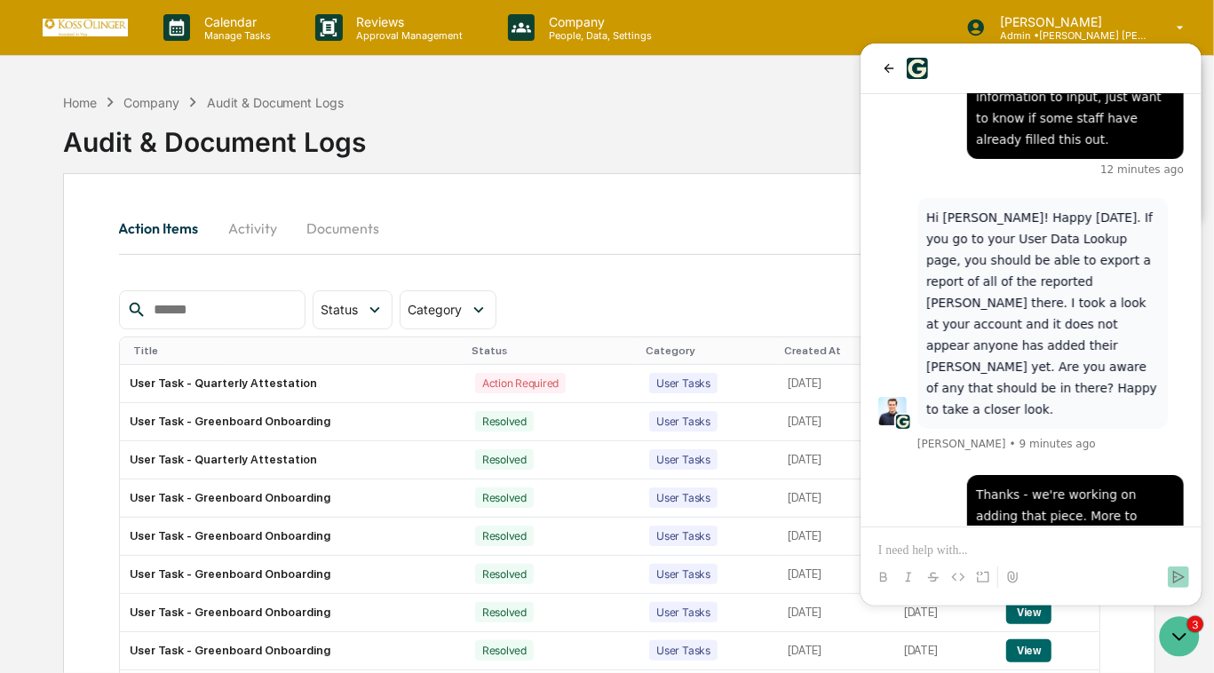
click at [1178, 31] on div at bounding box center [607, 336] width 1214 height 673
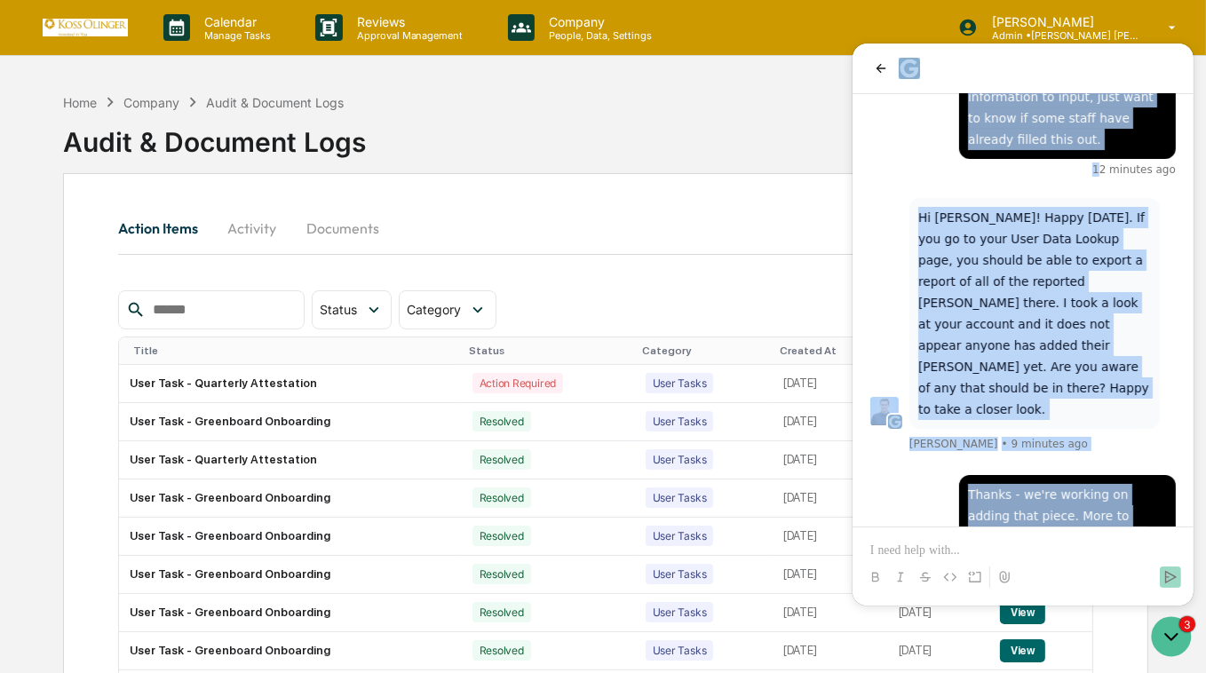
drag, startPoint x: 1137, startPoint y: 59, endPoint x: 1109, endPoint y: 141, distance: 87.3
click at [1109, 141] on div "Thanks - we're working on adding that piece. More to come! Have a nice weekend.…" at bounding box center [1022, 325] width 341 height 562
click at [879, 66] on icon "back" at bounding box center [880, 68] width 14 height 14
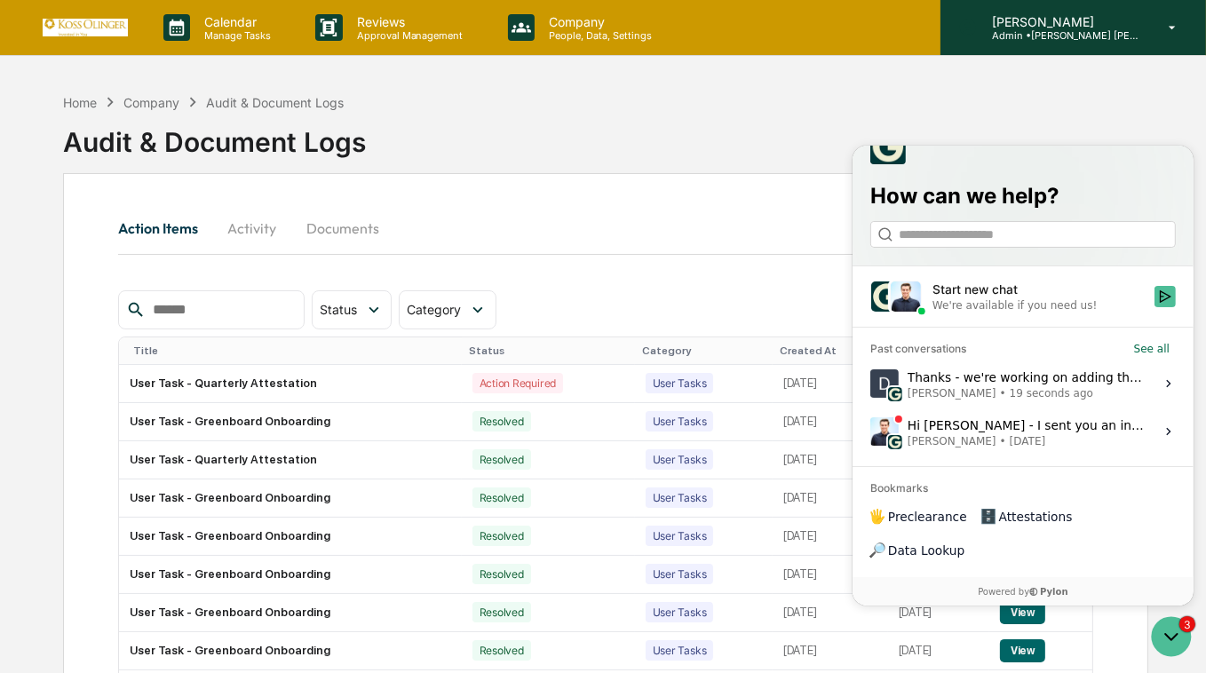
click at [1173, 25] on icon at bounding box center [1172, 28] width 31 height 17
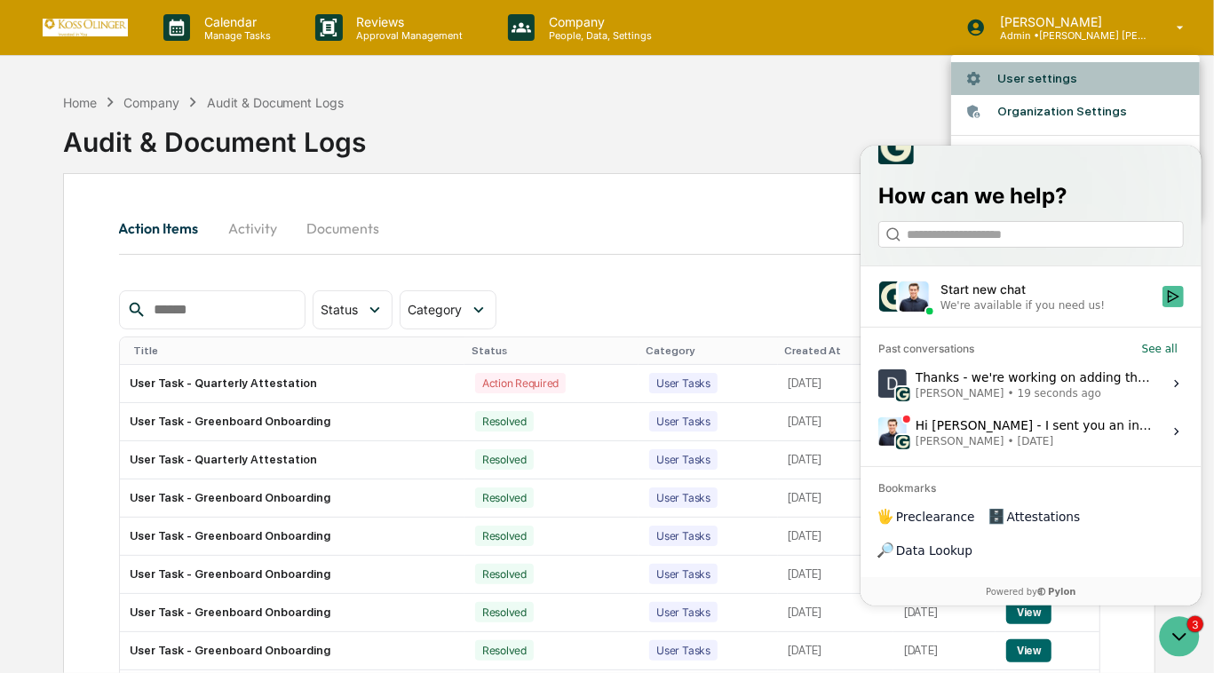
click at [1042, 73] on li "User settings" at bounding box center [1075, 78] width 249 height 33
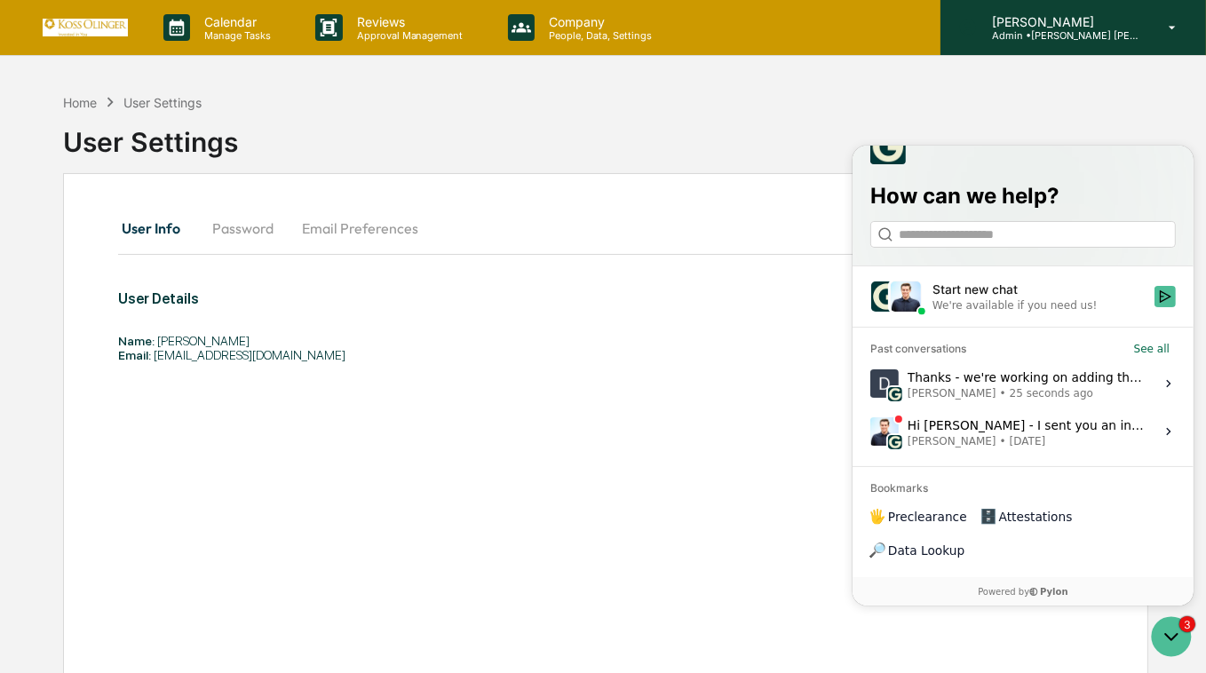
click at [1041, 37] on p "Admin • [PERSON_NAME] [PERSON_NAME] Consulting, LLC" at bounding box center [1060, 35] width 165 height 12
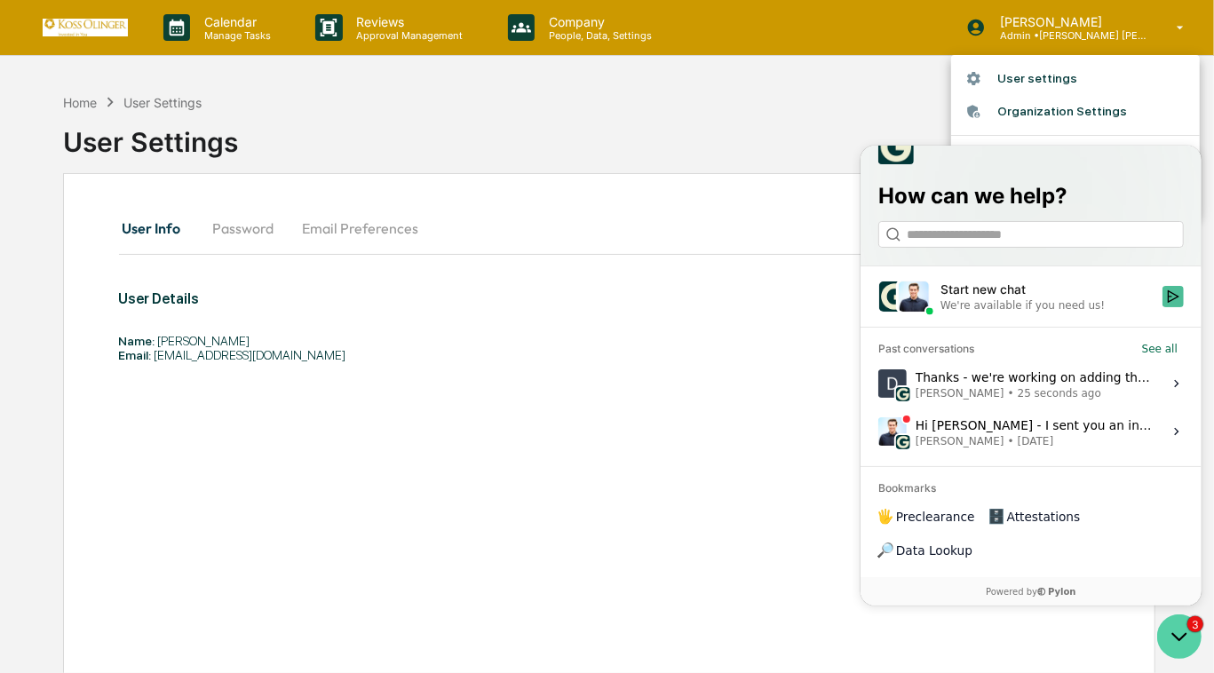
click at [1184, 629] on icon "Open customer support" at bounding box center [1178, 636] width 44 height 44
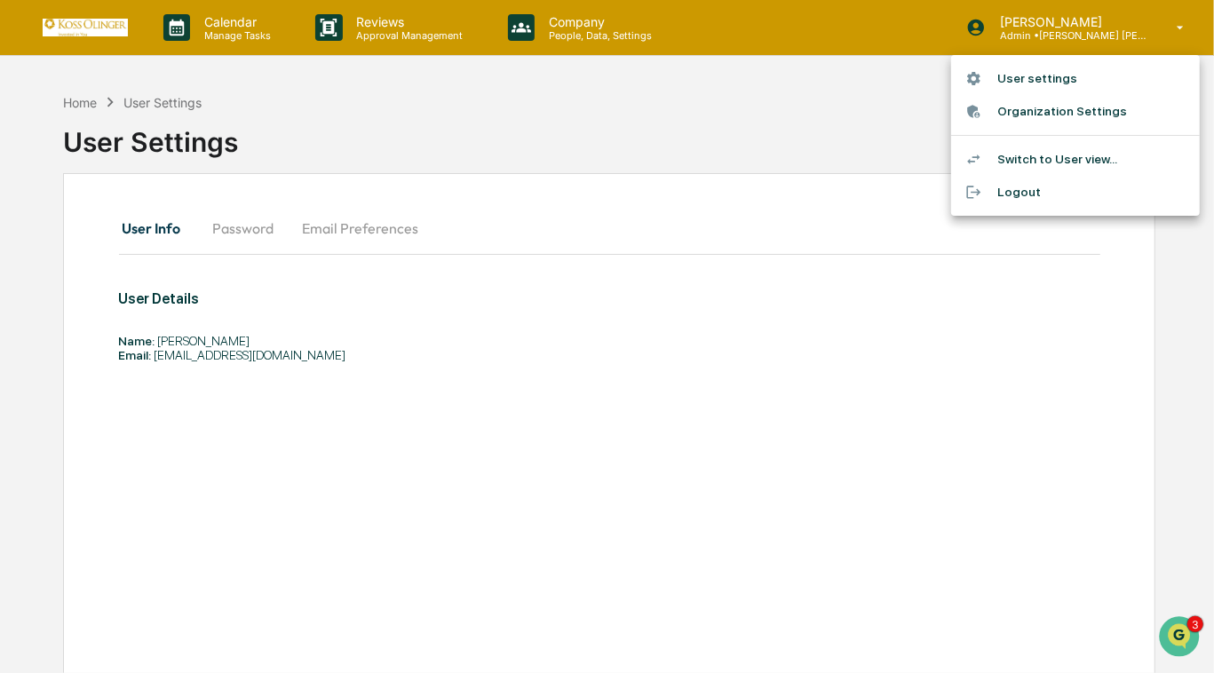
click at [1057, 160] on li "Switch to User view..." at bounding box center [1075, 159] width 249 height 33
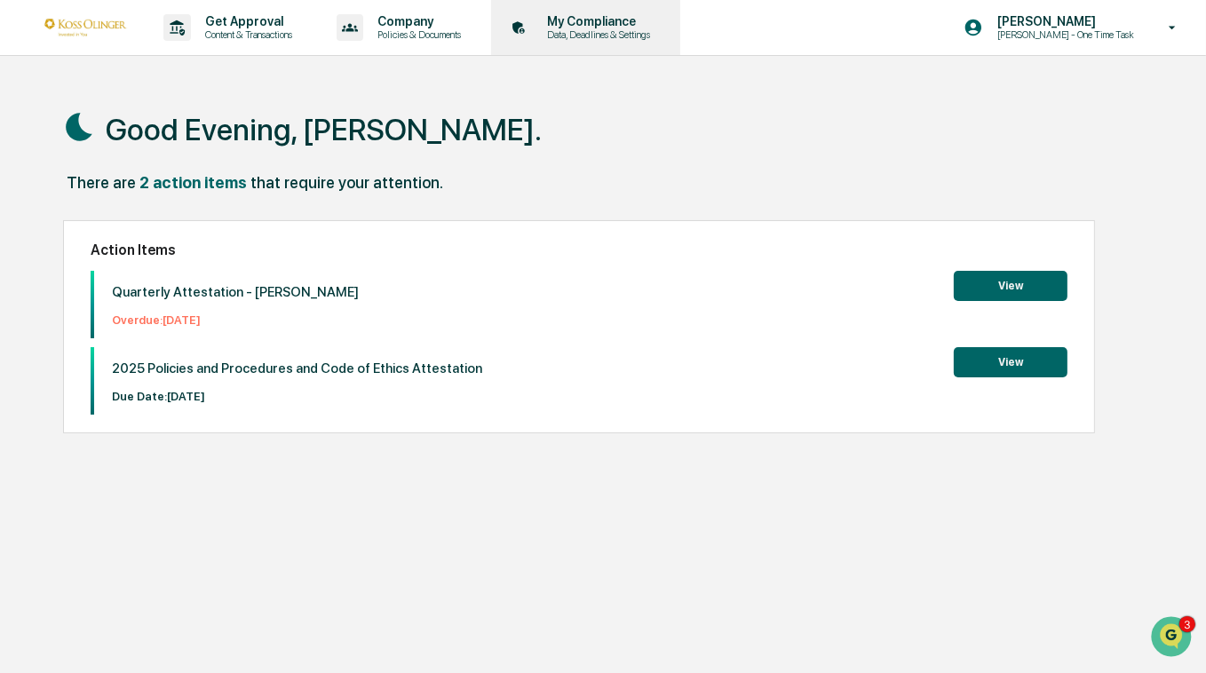
click at [569, 22] on p "My Compliance" at bounding box center [596, 21] width 126 height 14
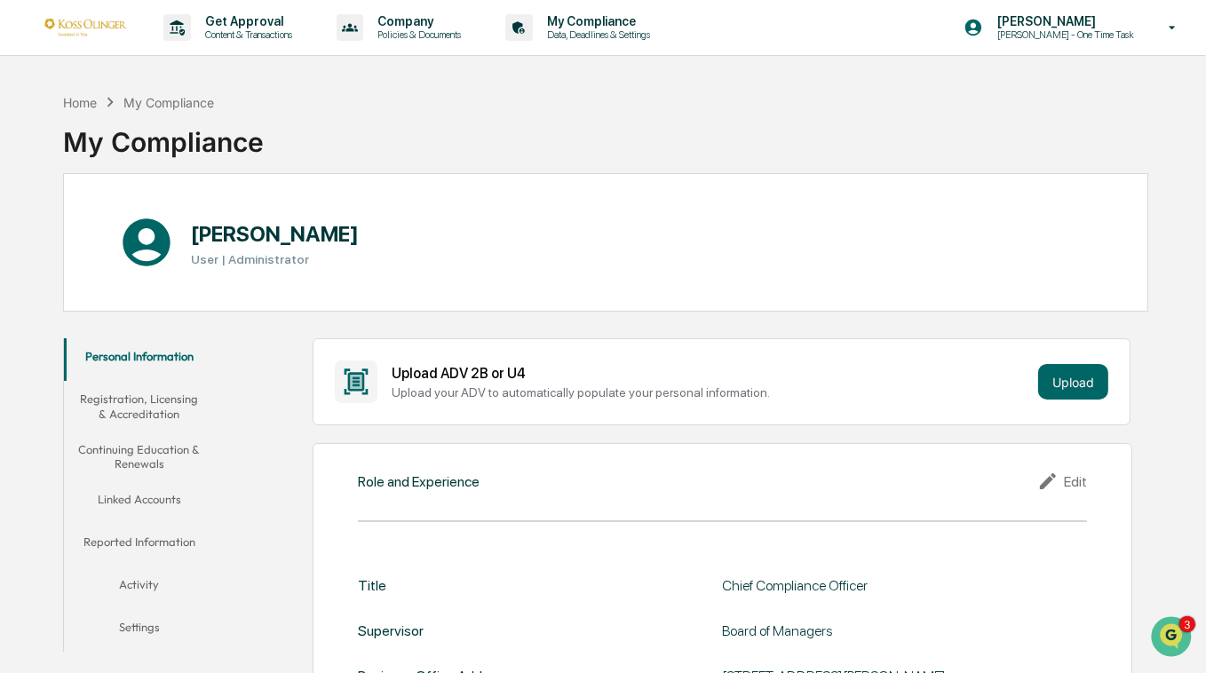
click at [135, 496] on button "Linked Accounts" at bounding box center [139, 502] width 151 height 43
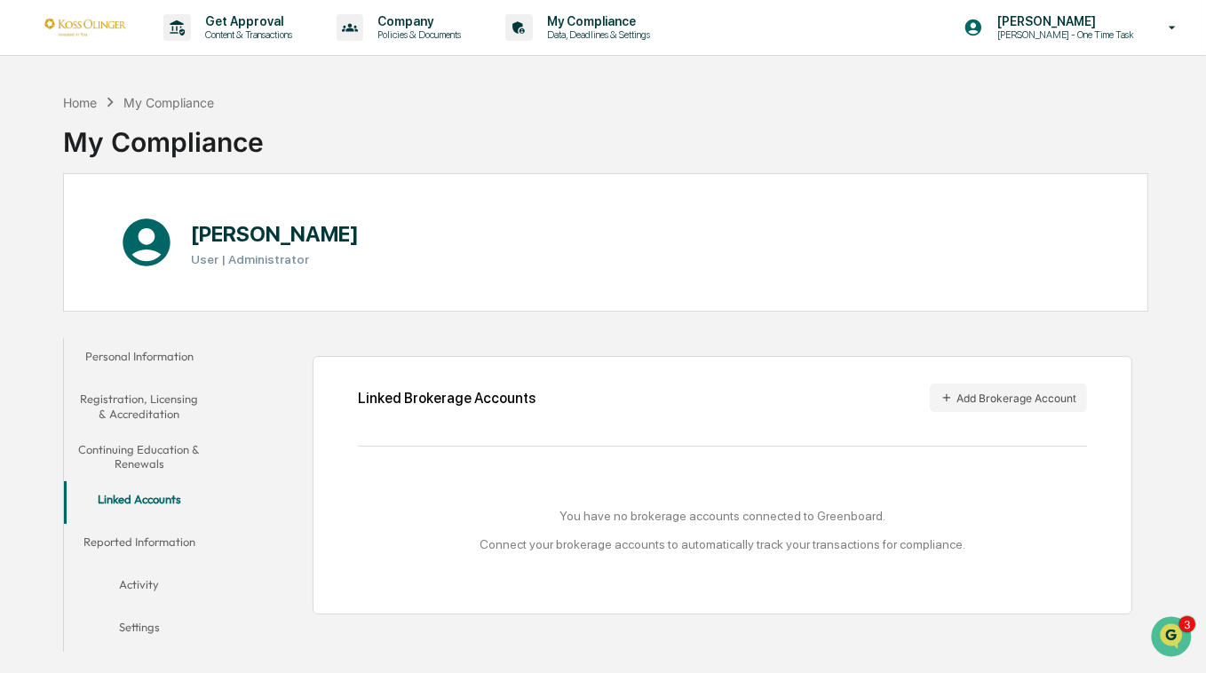
click at [139, 543] on button "Reported Information" at bounding box center [139, 545] width 151 height 43
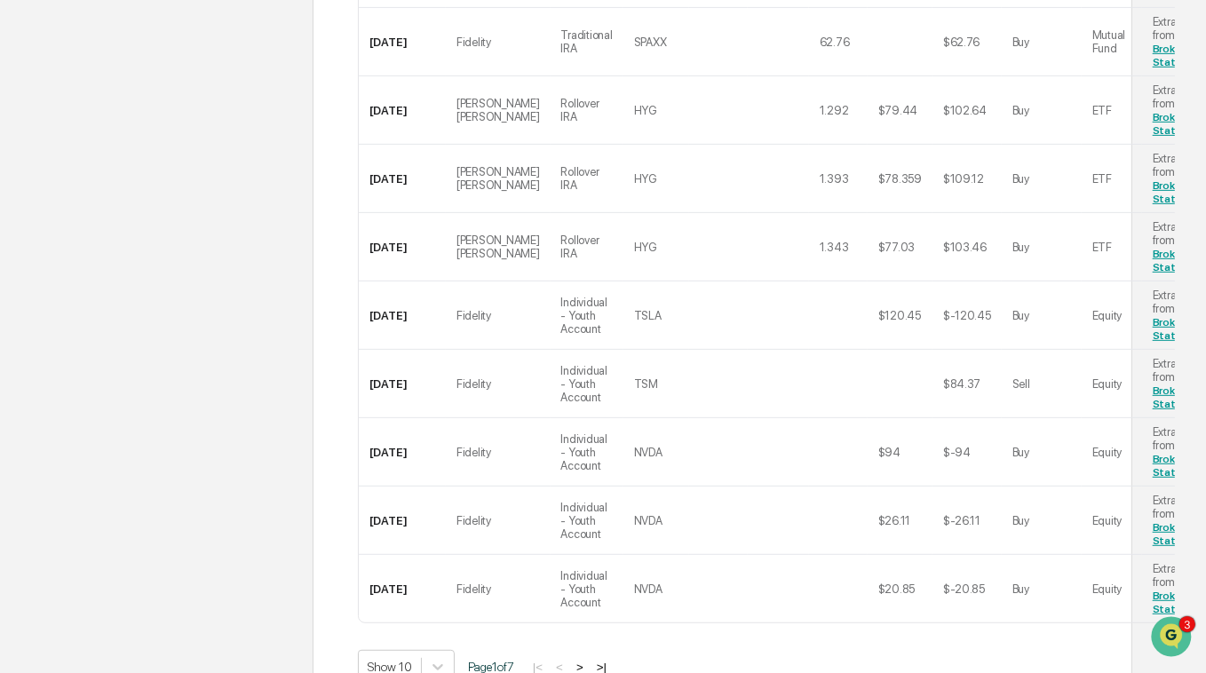
scroll to position [878, 0]
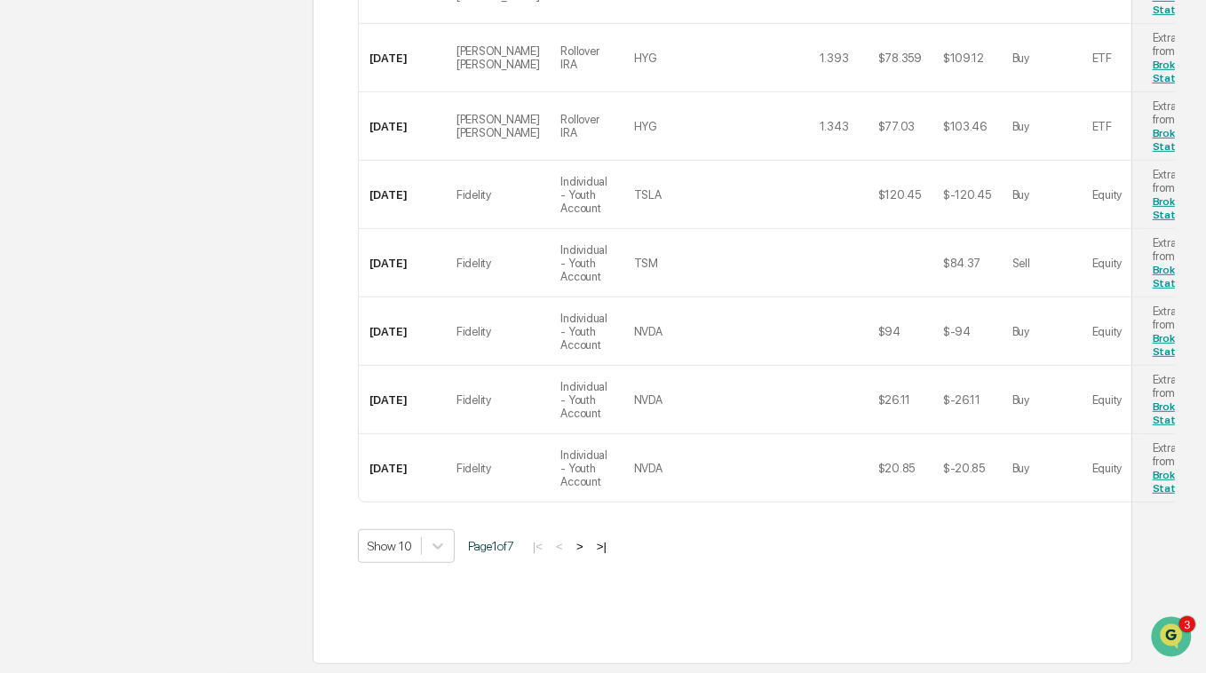
click at [606, 545] on button ">|" at bounding box center [601, 546] width 20 height 15
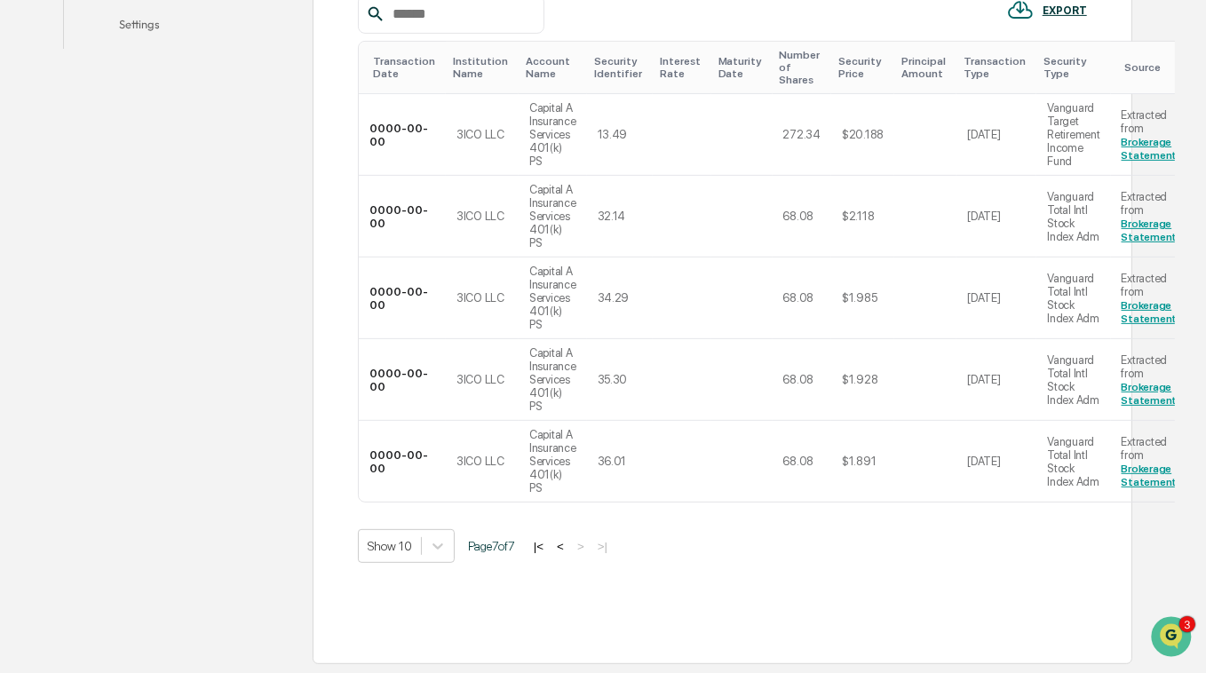
click at [566, 547] on button "<" at bounding box center [560, 546] width 18 height 15
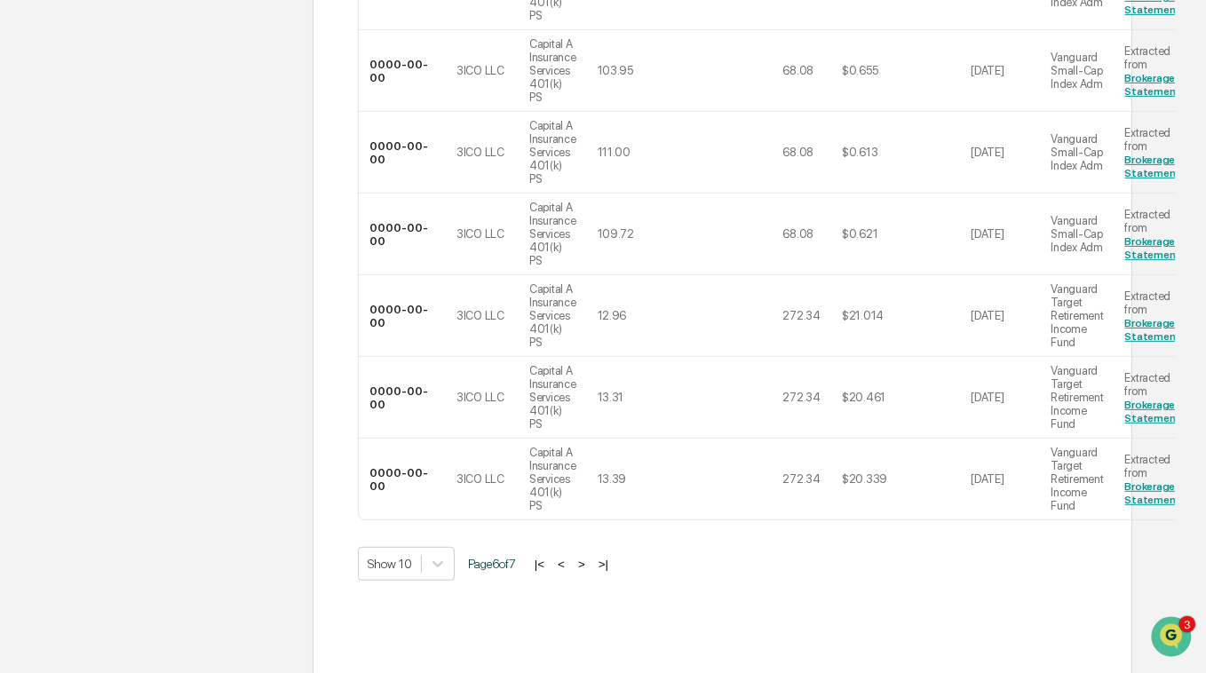
scroll to position [1013, 0]
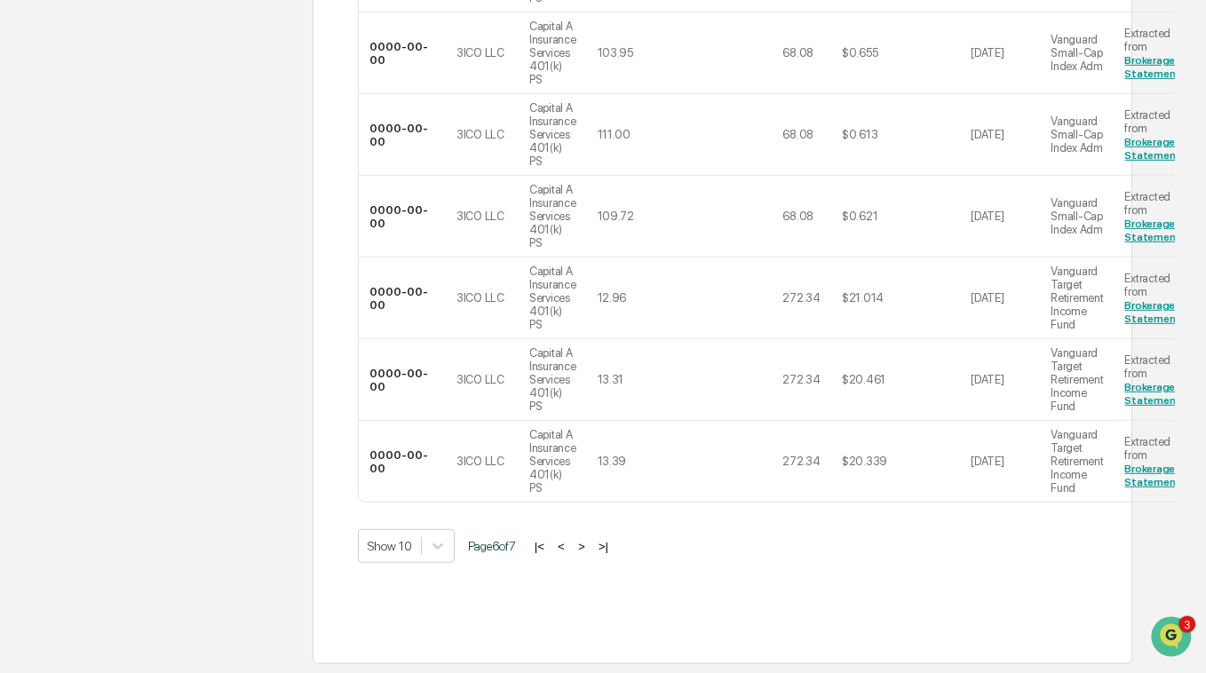
click at [568, 545] on button "<" at bounding box center [561, 546] width 18 height 15
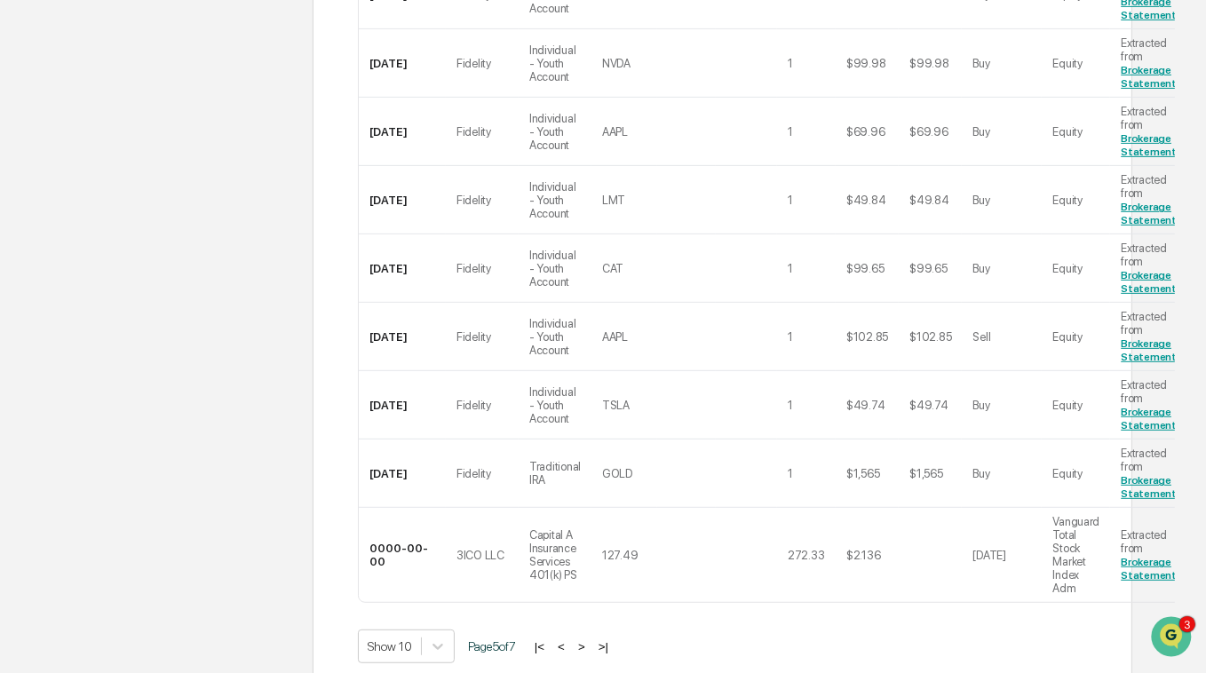
scroll to position [905, 0]
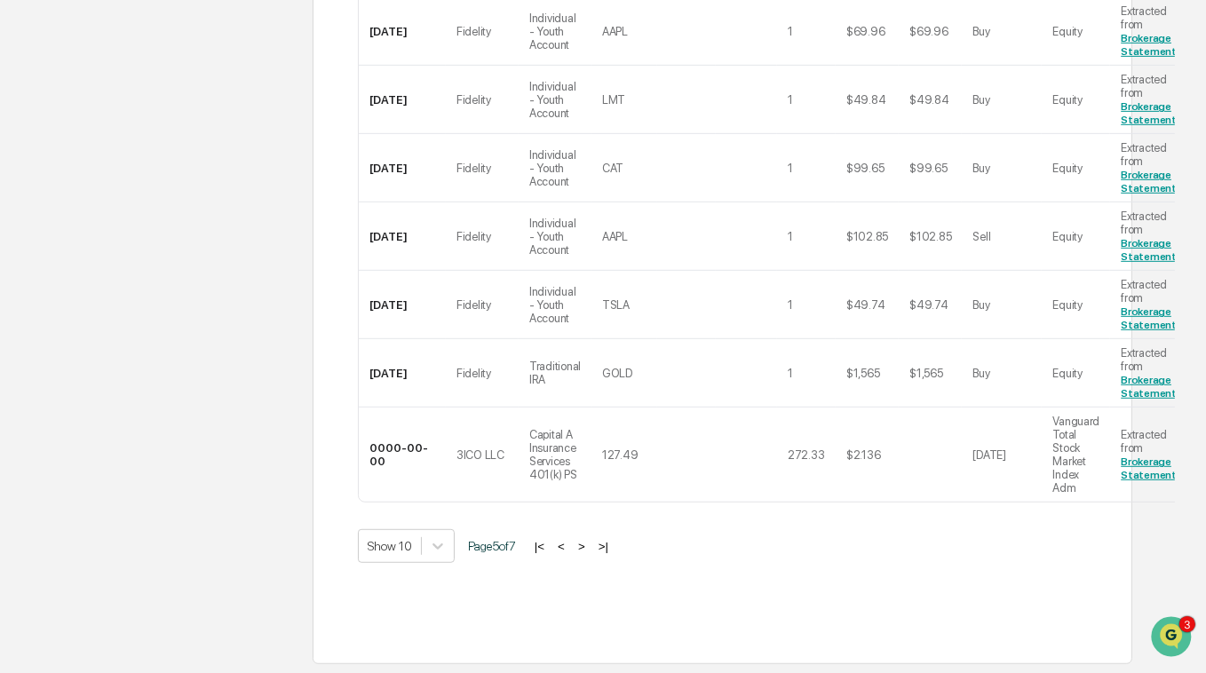
click at [566, 547] on button "<" at bounding box center [561, 546] width 18 height 15
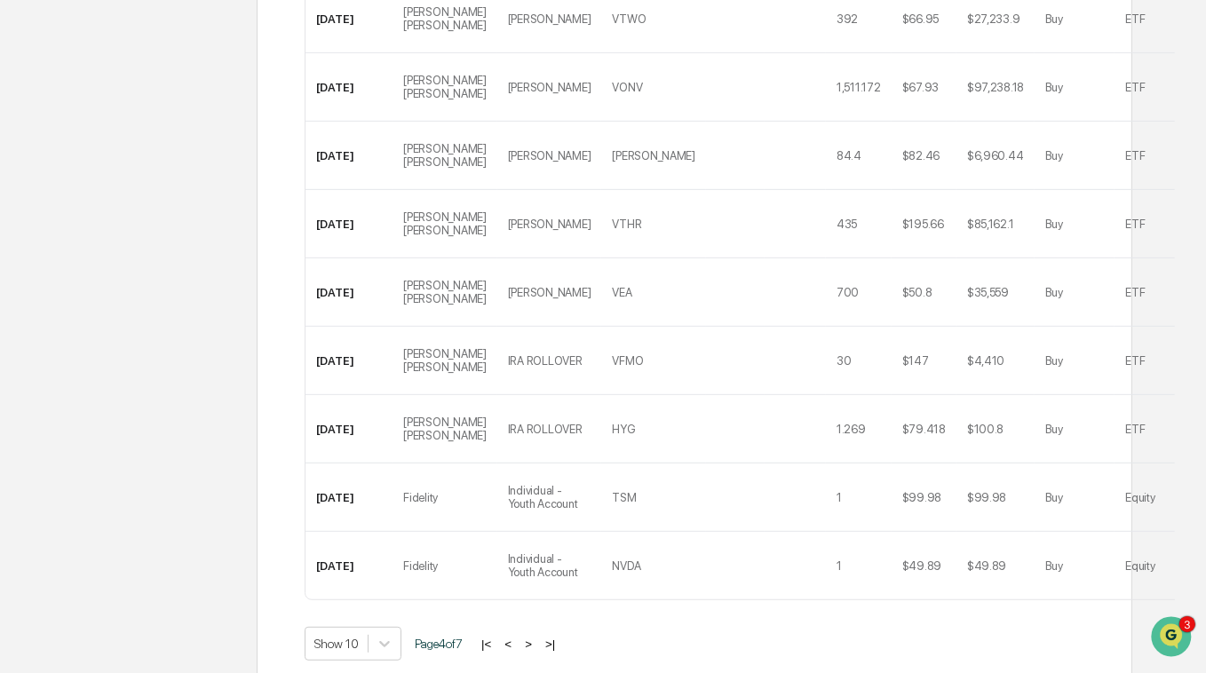
scroll to position [866, 0]
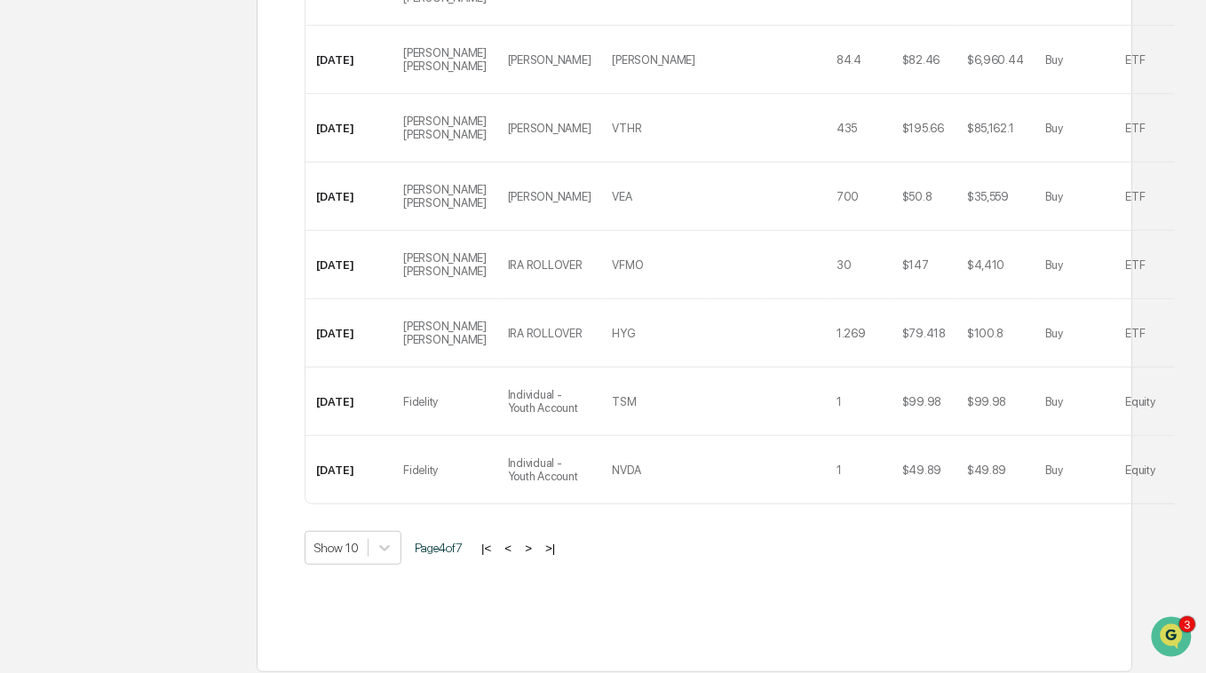
click at [517, 542] on button "<" at bounding box center [508, 548] width 18 height 15
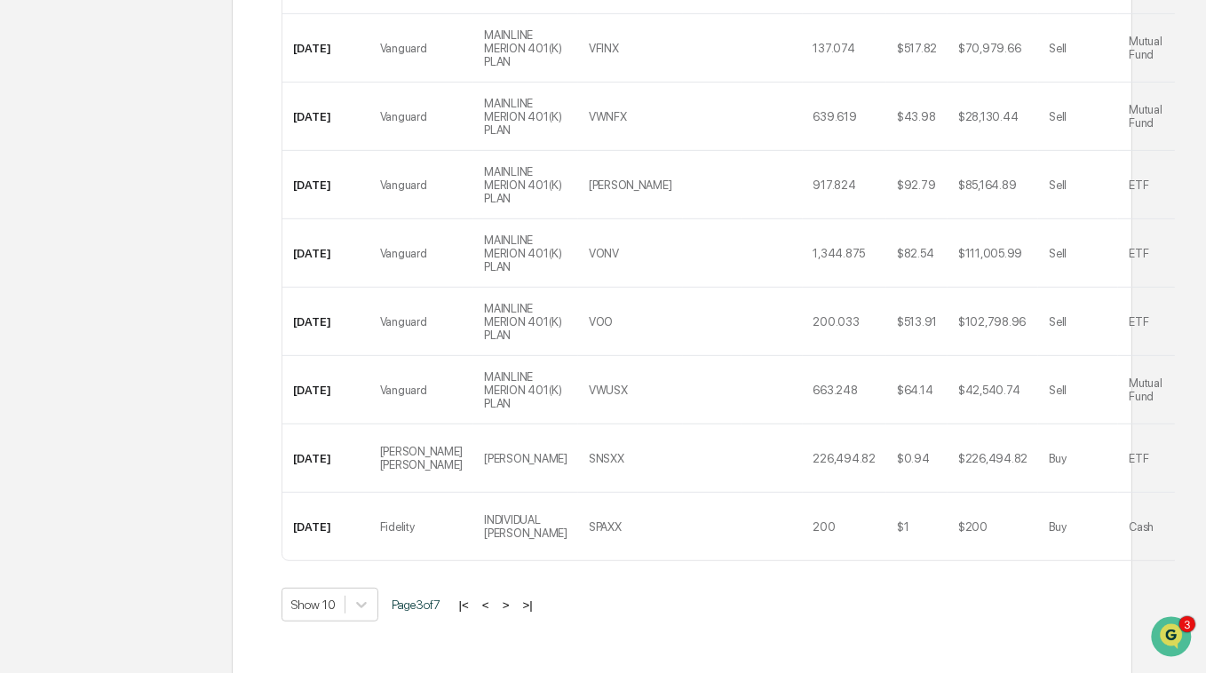
scroll to position [839, 0]
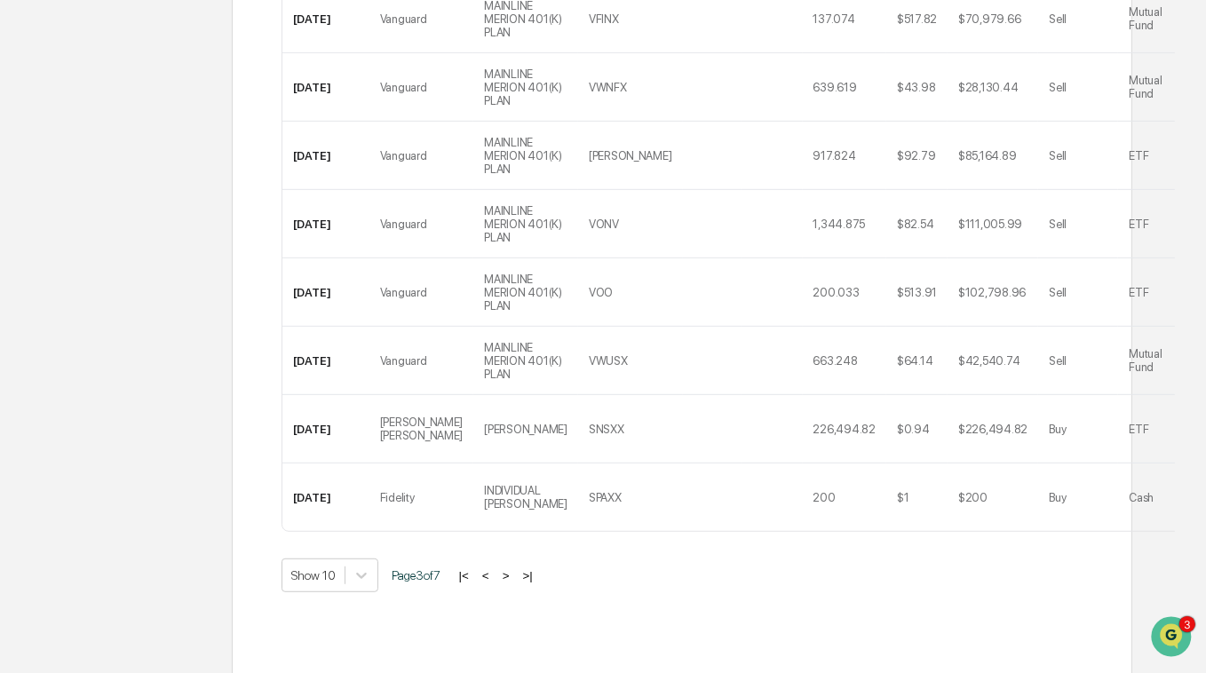
click at [495, 575] on button "<" at bounding box center [486, 575] width 18 height 15
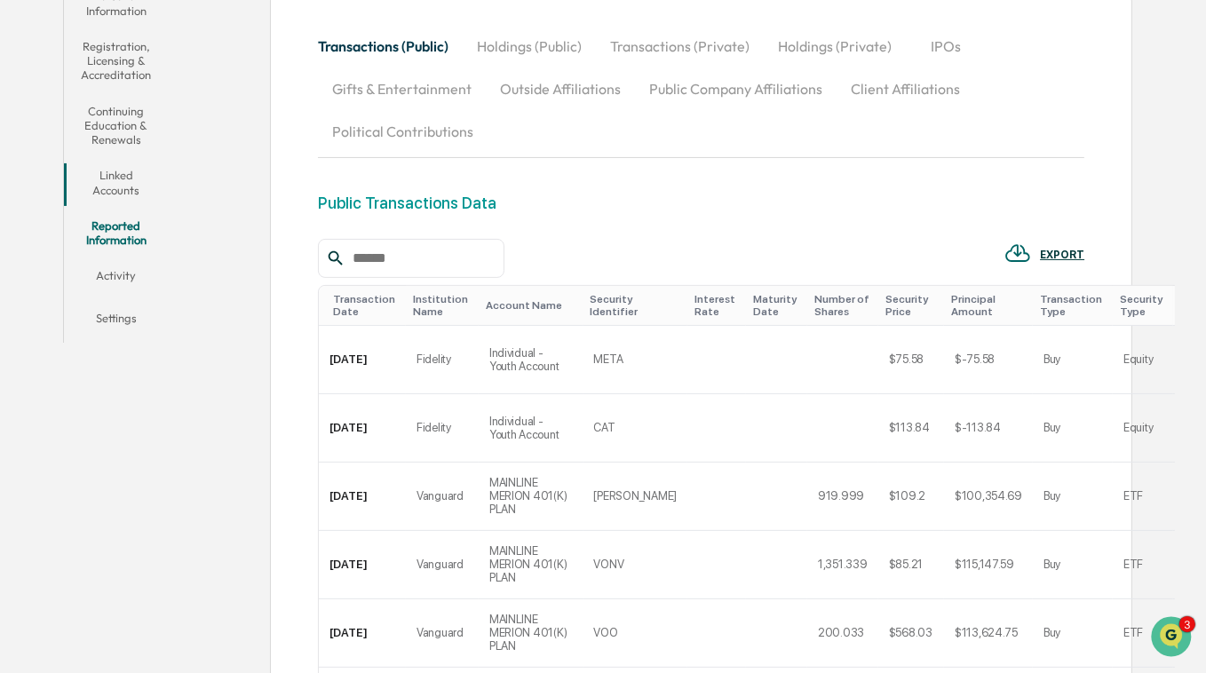
scroll to position [343, 0]
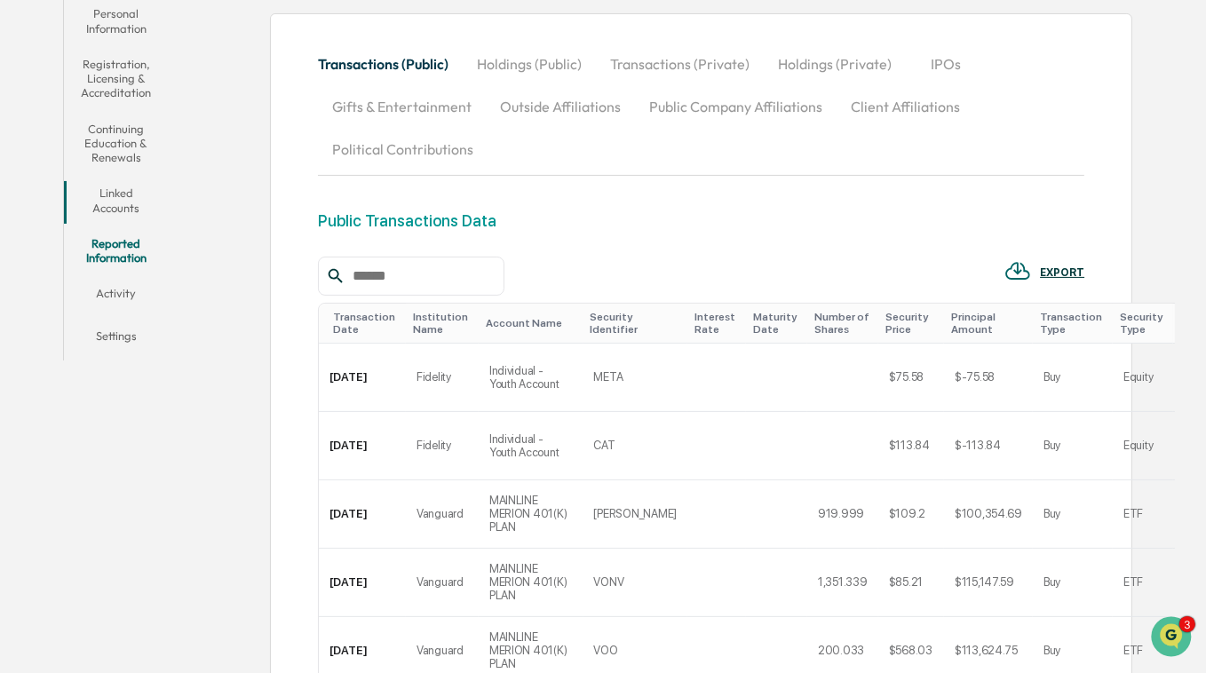
click at [707, 68] on button "Transactions (Private)" at bounding box center [680, 64] width 168 height 43
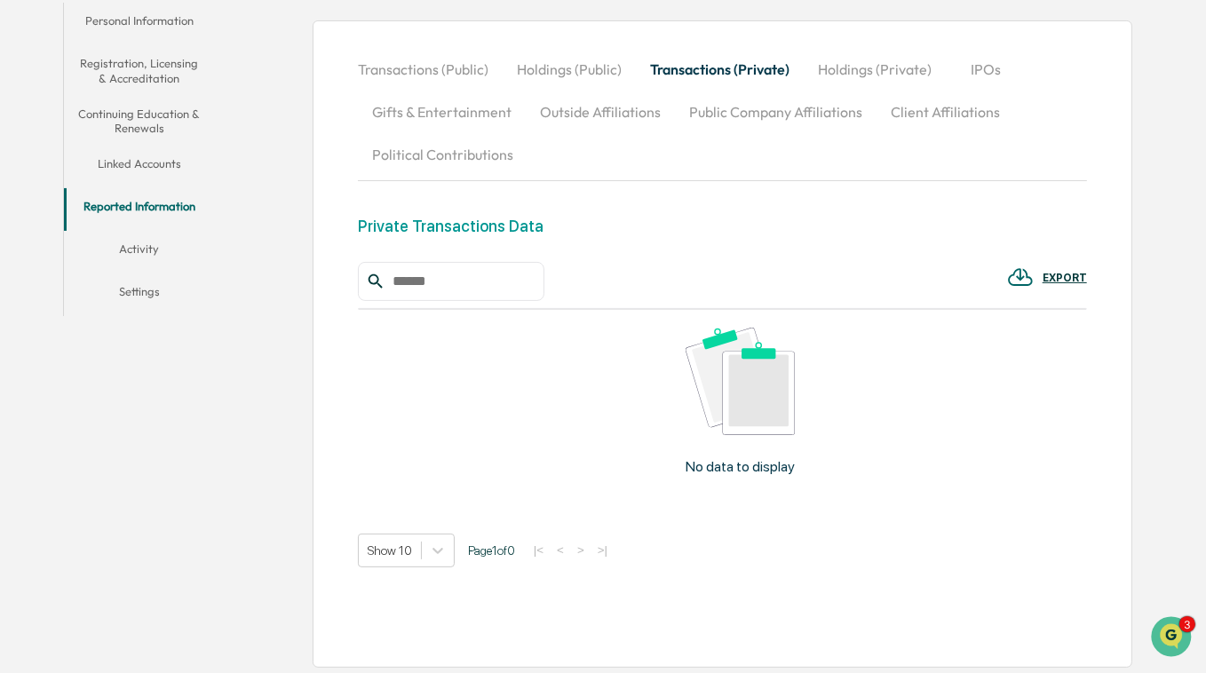
click at [868, 73] on button "Holdings (Private)" at bounding box center [875, 69] width 142 height 43
